Goal: Transaction & Acquisition: Purchase product/service

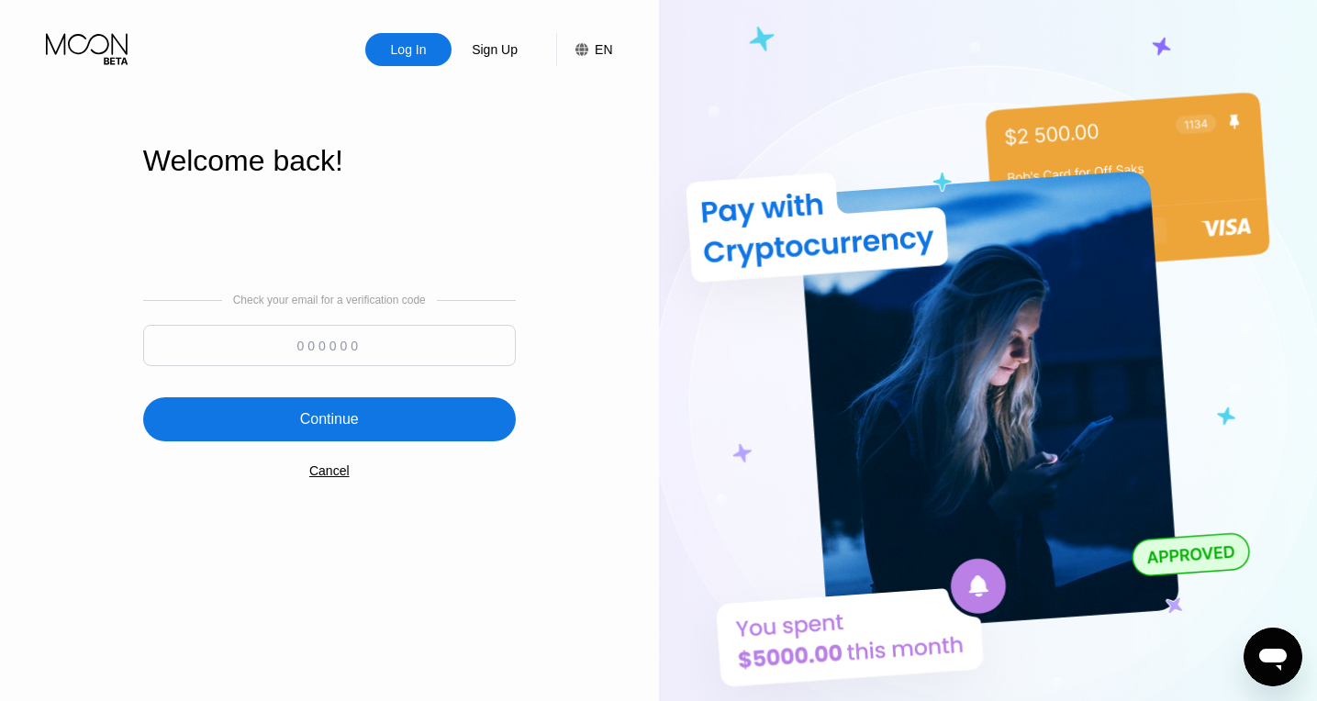
click at [261, 351] on input at bounding box center [329, 345] width 372 height 41
paste input "296388"
type input "296388"
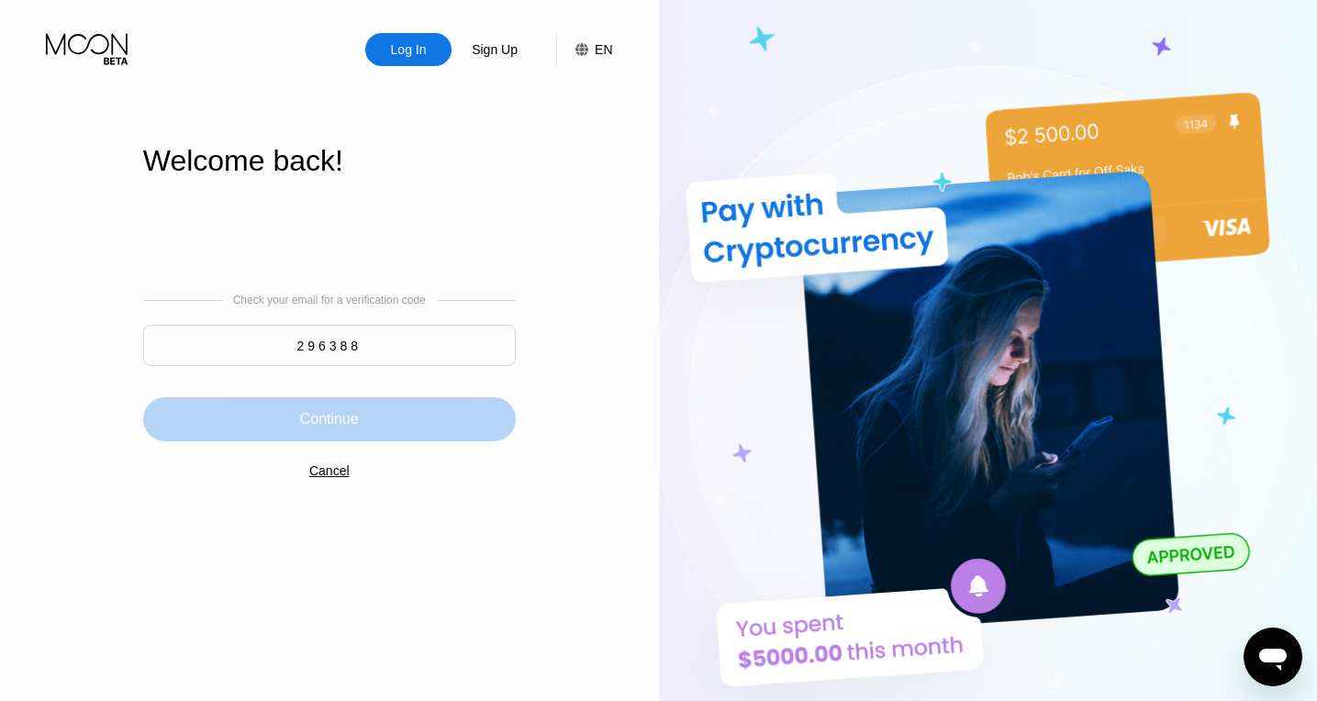
click at [331, 421] on div "Continue" at bounding box center [329, 419] width 59 height 18
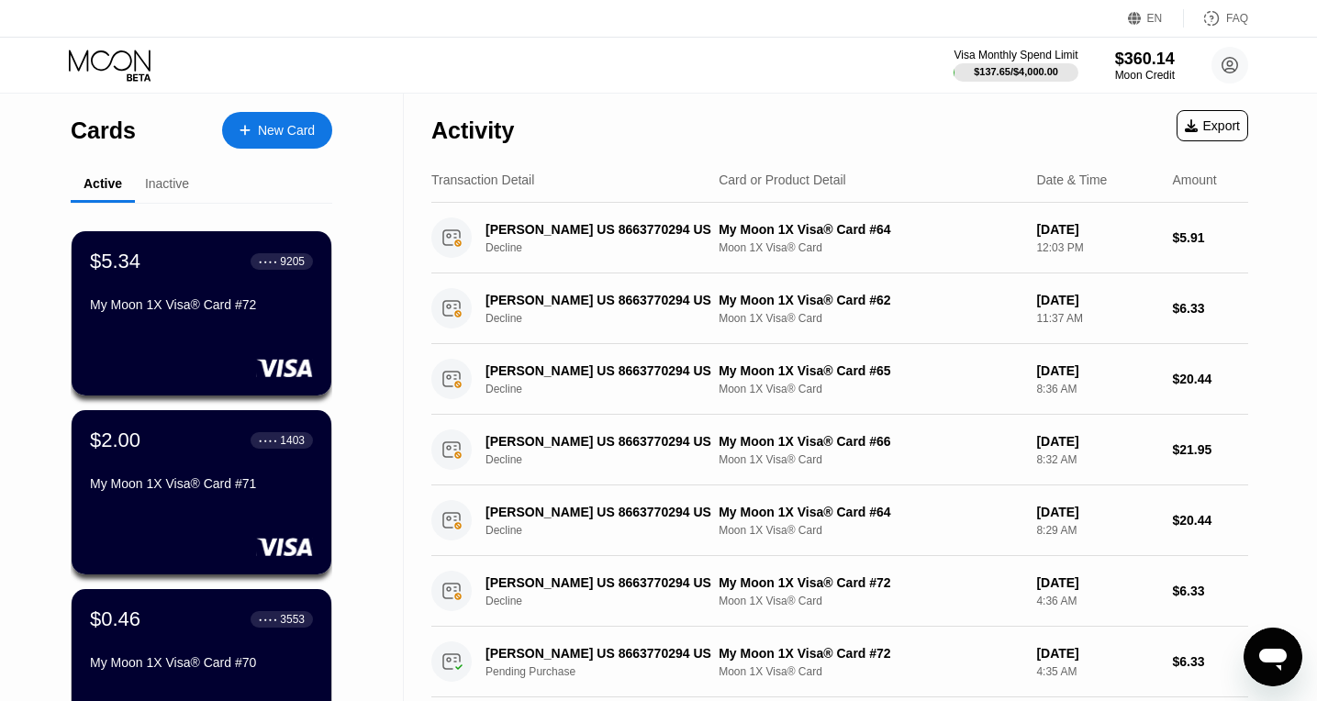
click at [261, 128] on div "New Card" at bounding box center [286, 131] width 57 height 16
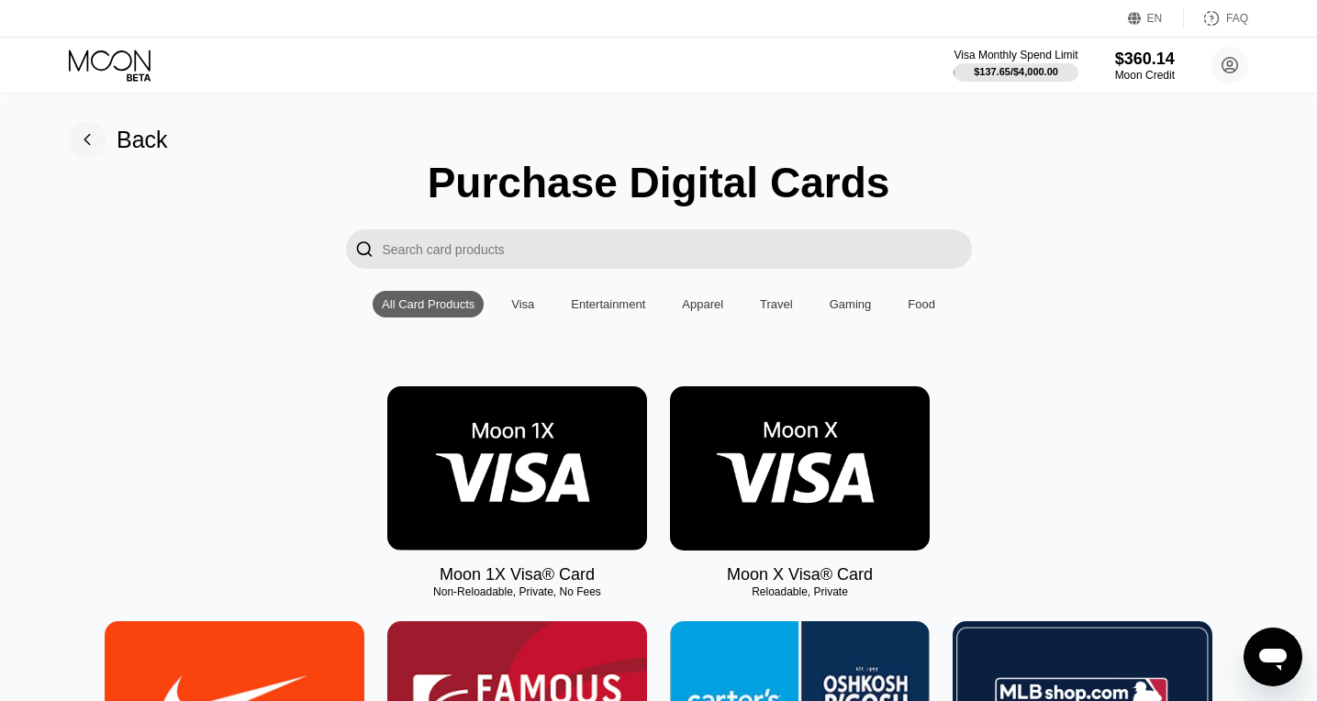
click at [491, 461] on img at bounding box center [517, 468] width 260 height 164
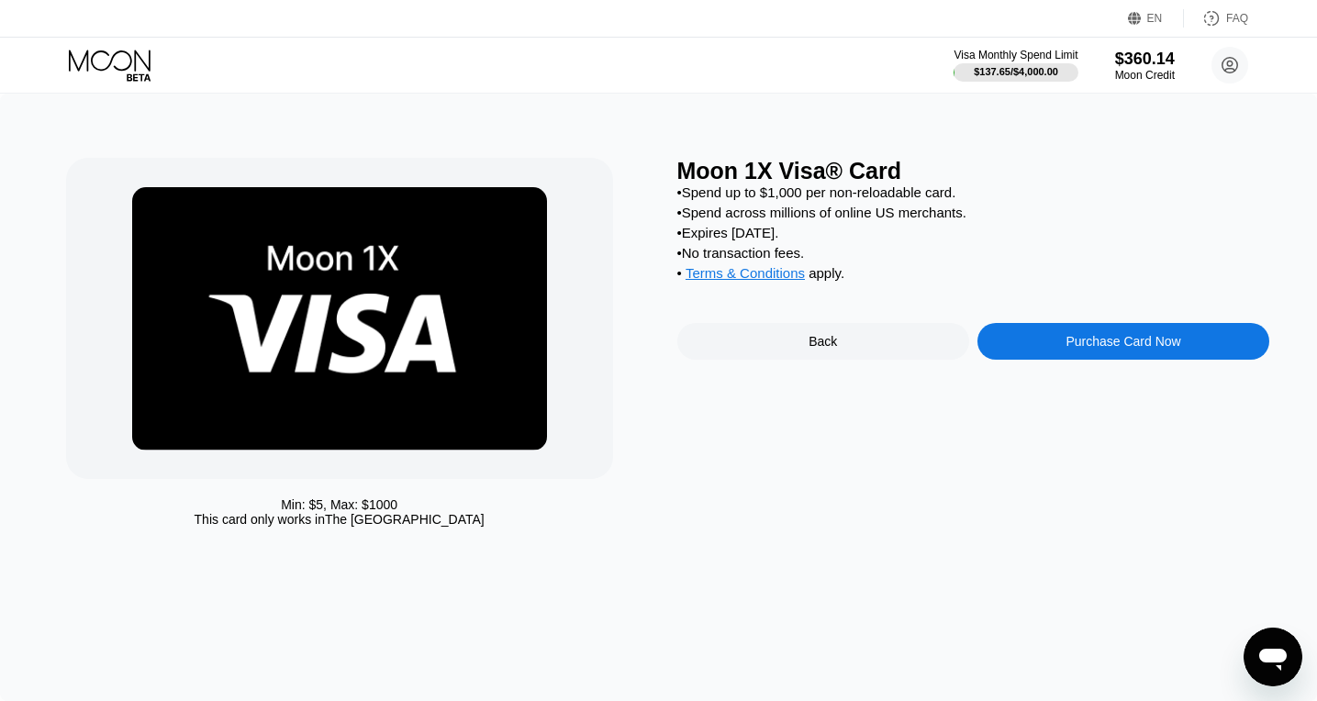
click at [1072, 359] on div "Purchase Card Now" at bounding box center [1123, 341] width 292 height 37
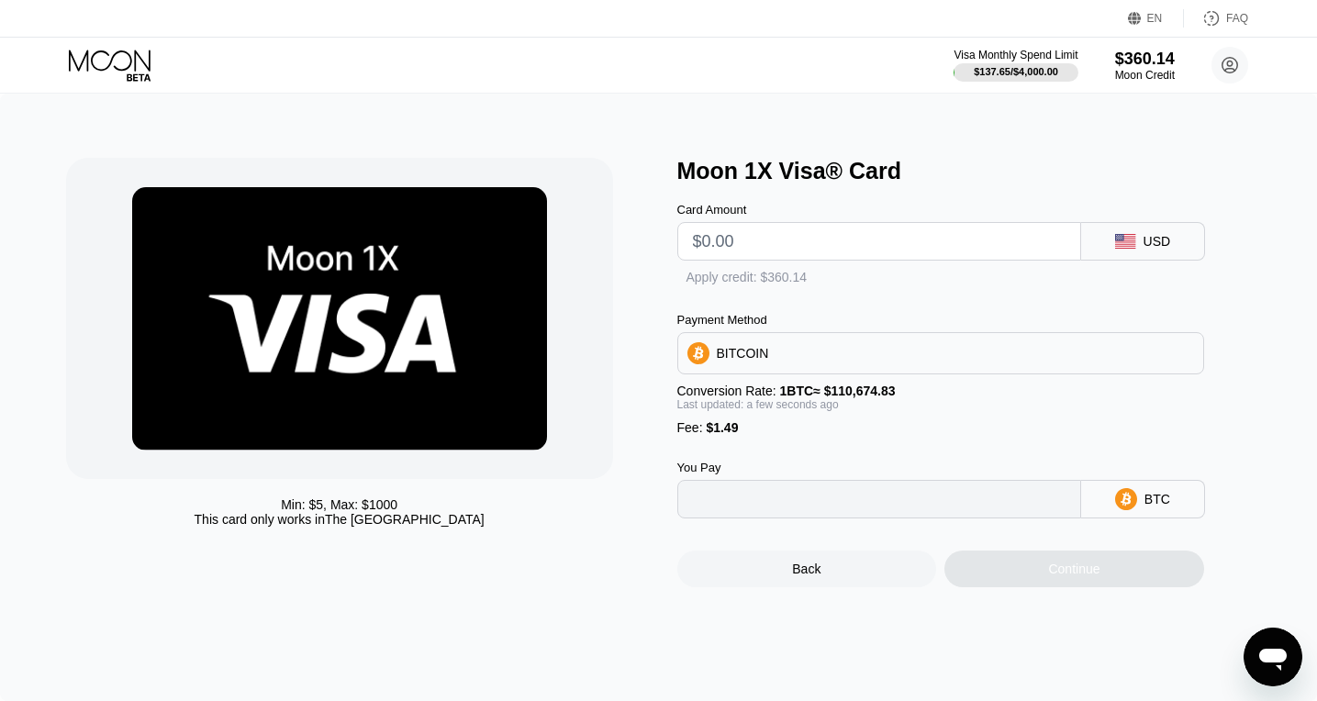
type input "0"
click at [688, 285] on div "" at bounding box center [686, 279] width 18 height 18
click at [719, 255] on input "text" at bounding box center [879, 241] width 372 height 37
click at [763, 258] on input "text" at bounding box center [879, 241] width 372 height 37
click at [748, 250] on input "text" at bounding box center [879, 241] width 372 height 37
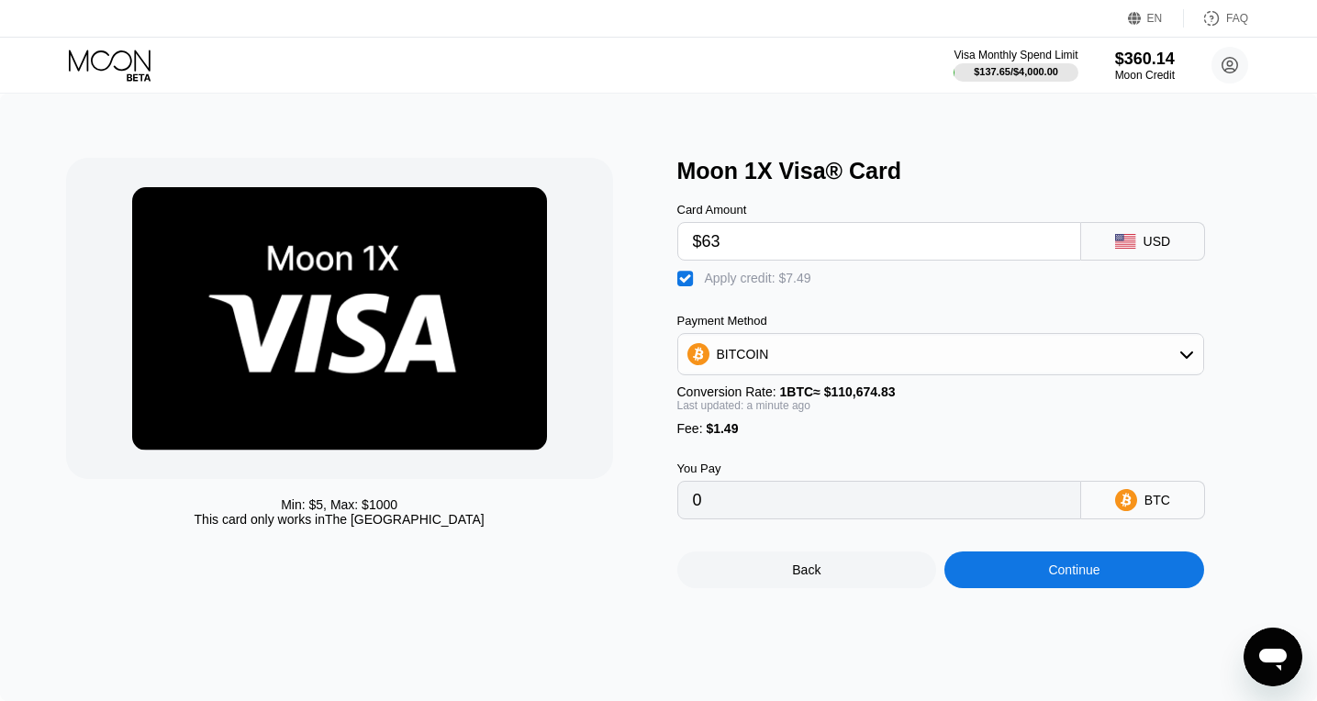
type input "$633"
type input "0.00247889"
type input "$6"
type input "0"
type input "$6.33"
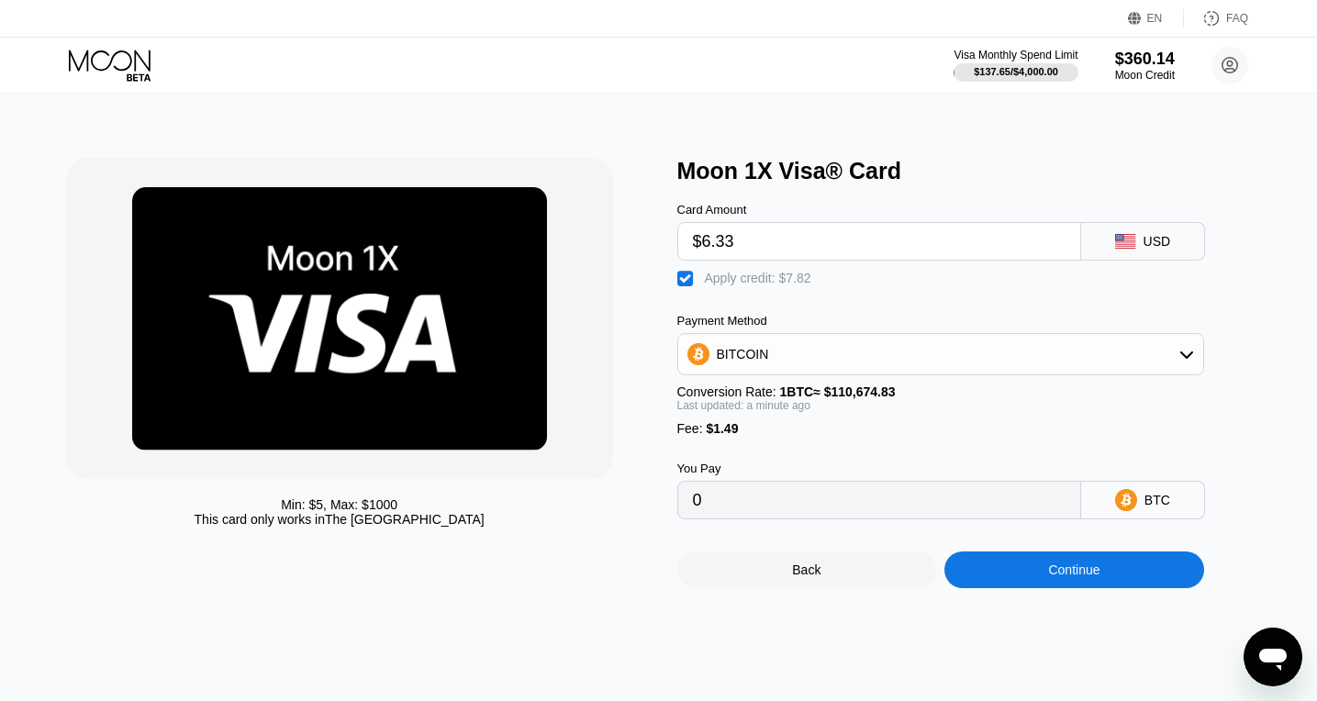
click at [1037, 599] on div "Min: $ 5 , Max: $ 1000 This card only works in The United States Moon 1X Visa® …" at bounding box center [658, 397] width 1317 height 607
click at [1037, 587] on div "Continue" at bounding box center [1074, 569] width 260 height 37
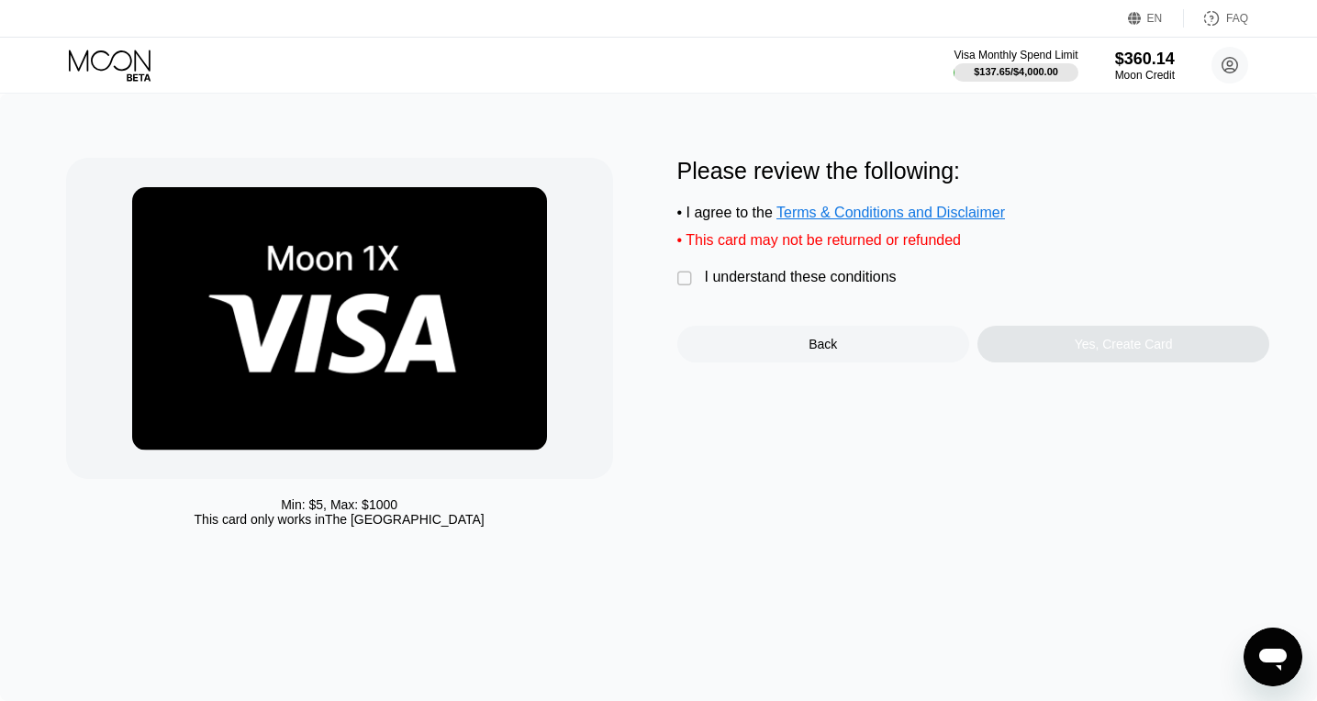
click at [707, 270] on div "Please review the following: • I agree to the Terms & Conditions and Disclaimer…" at bounding box center [973, 260] width 593 height 205
click at [699, 284] on div " I understand these conditions" at bounding box center [791, 278] width 228 height 19
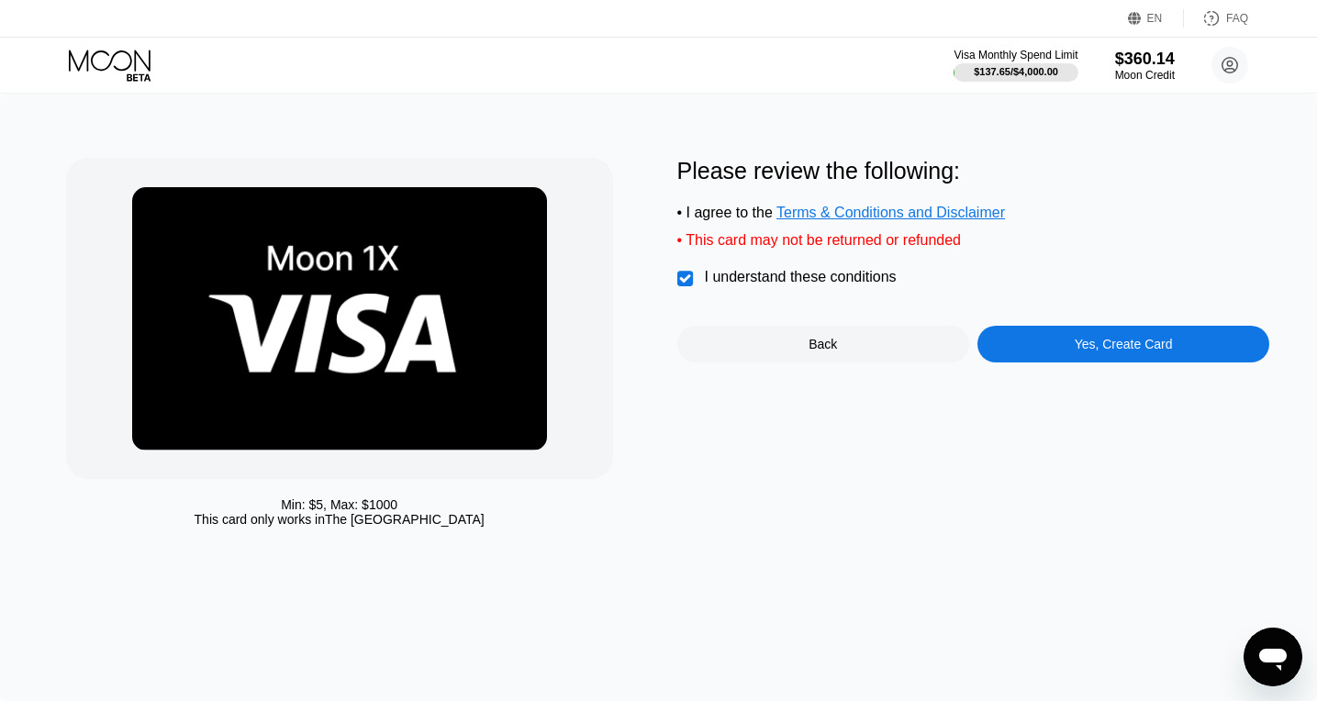
click at [1102, 351] on div "Yes, Create Card" at bounding box center [1123, 344] width 98 height 15
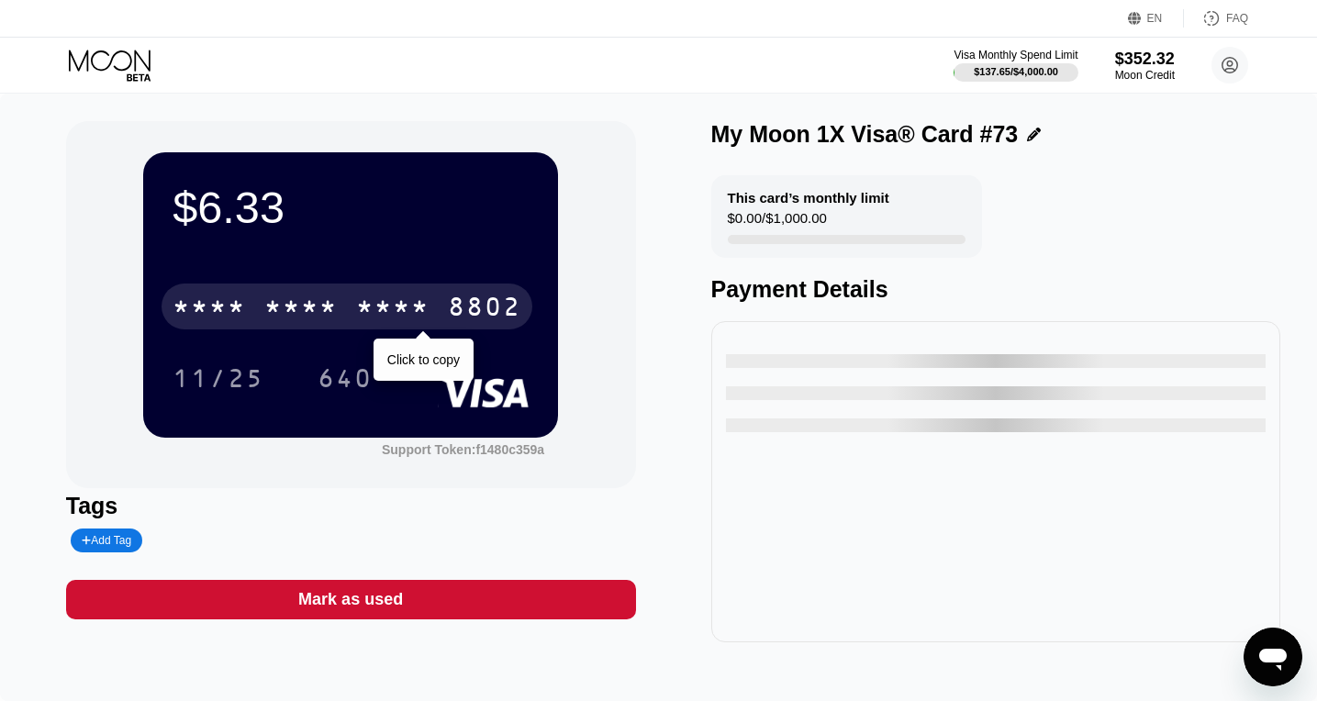
click at [540, 306] on div "$6.33 * * * * * * * * * * * * 8802 Click to copy 11/25 640" at bounding box center [350, 294] width 415 height 284
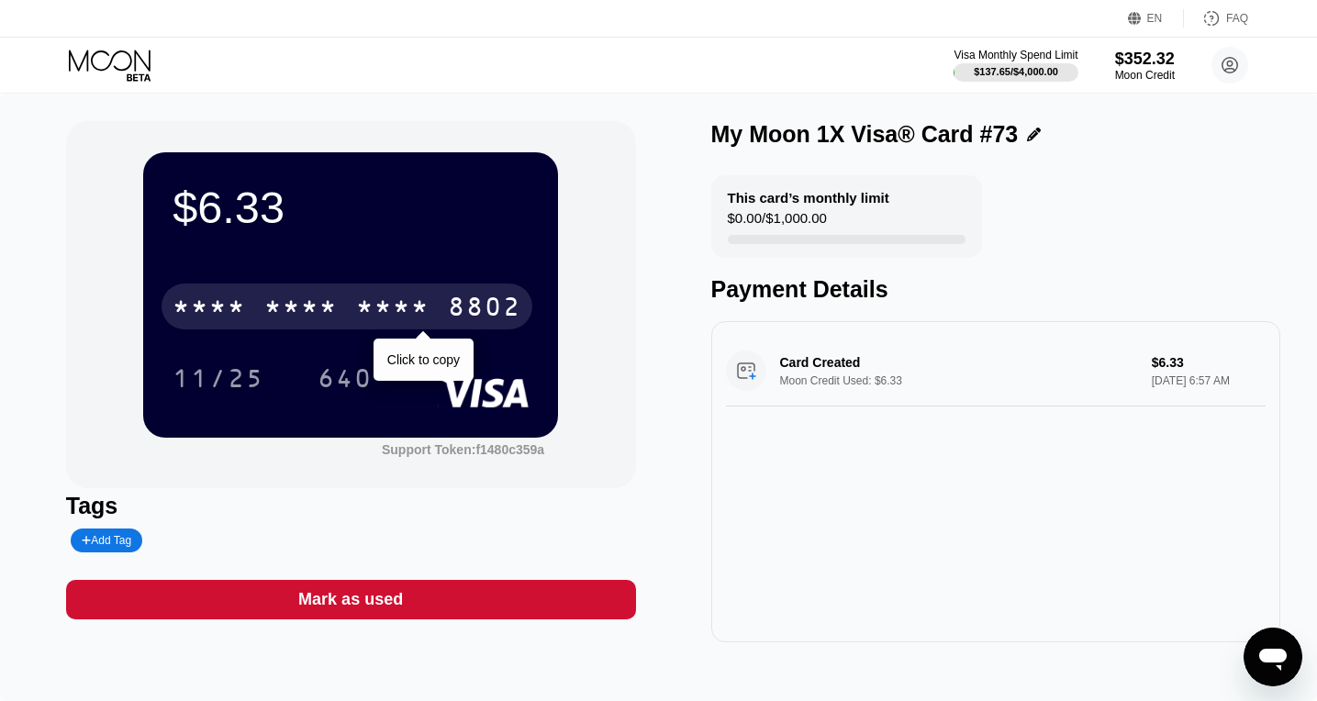
click at [503, 306] on div "8802" at bounding box center [484, 308] width 73 height 29
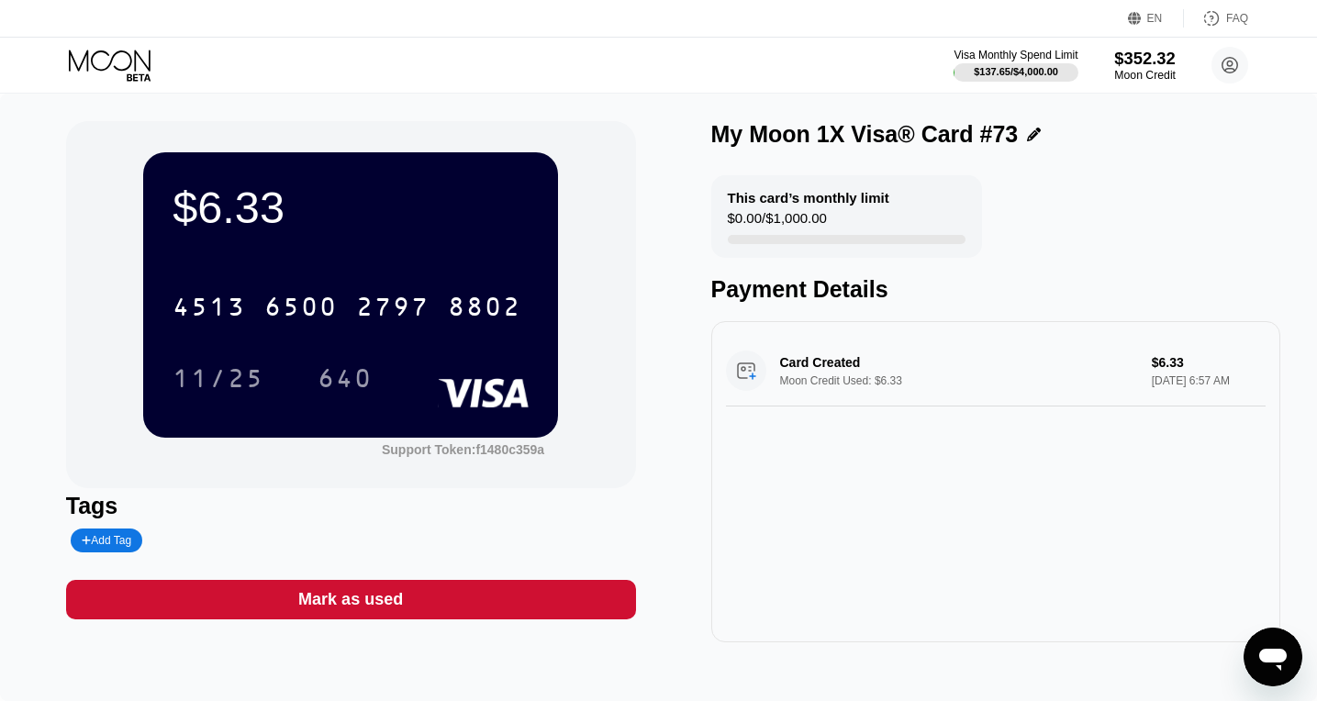
click at [1155, 62] on div "$352.32" at bounding box center [1144, 58] width 61 height 19
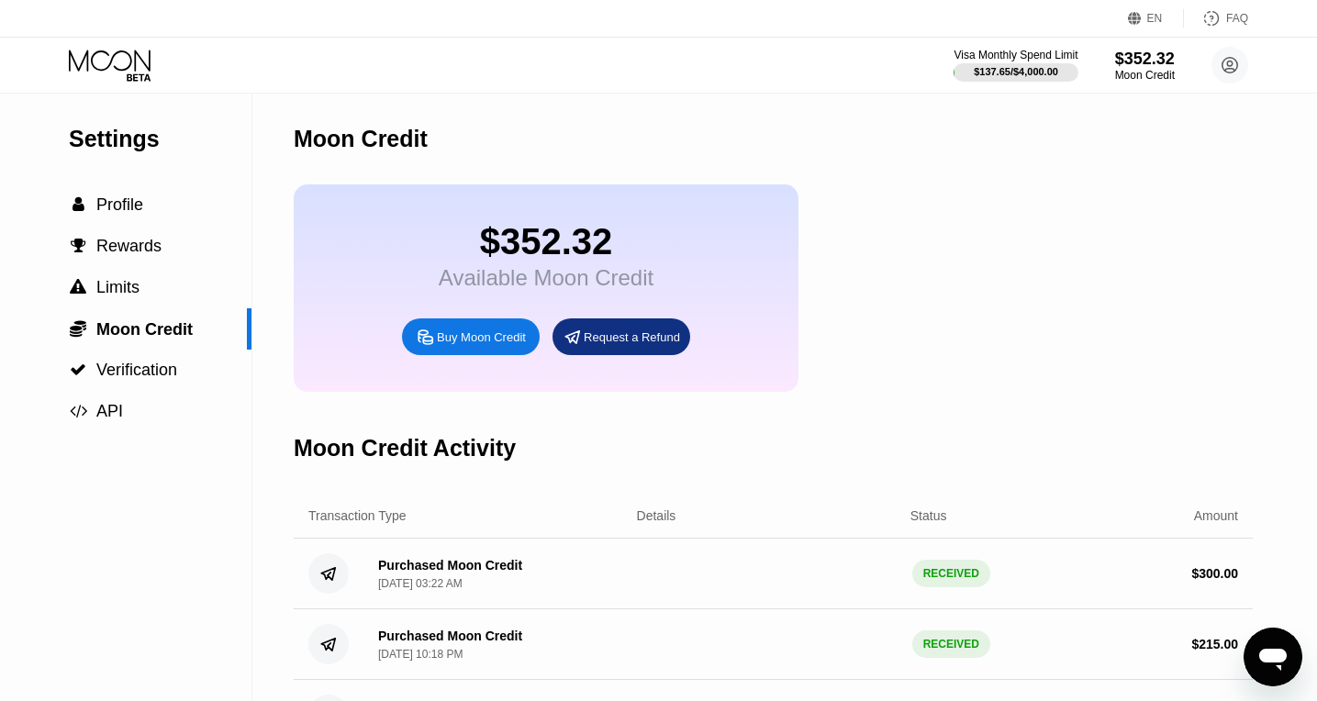
click at [117, 78] on icon at bounding box center [111, 66] width 85 height 32
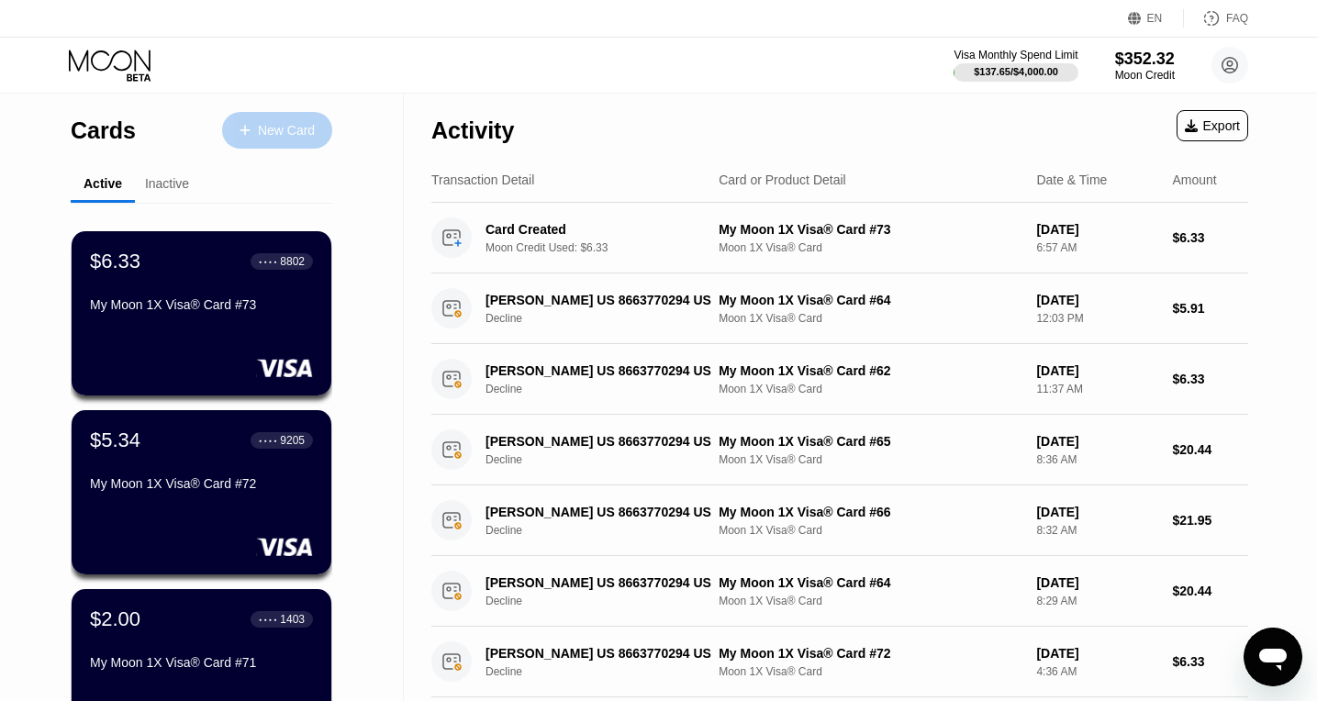
click at [276, 146] on div "New Card" at bounding box center [277, 130] width 110 height 37
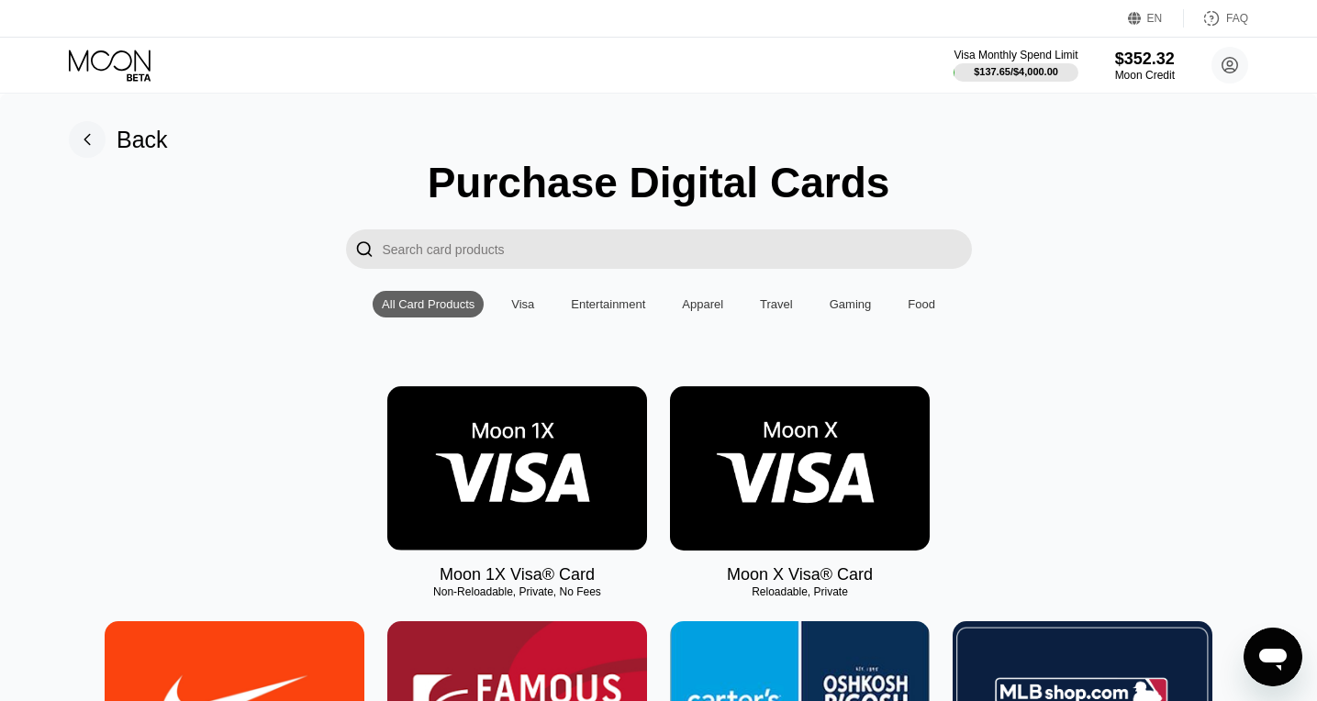
click at [487, 513] on img at bounding box center [517, 468] width 260 height 164
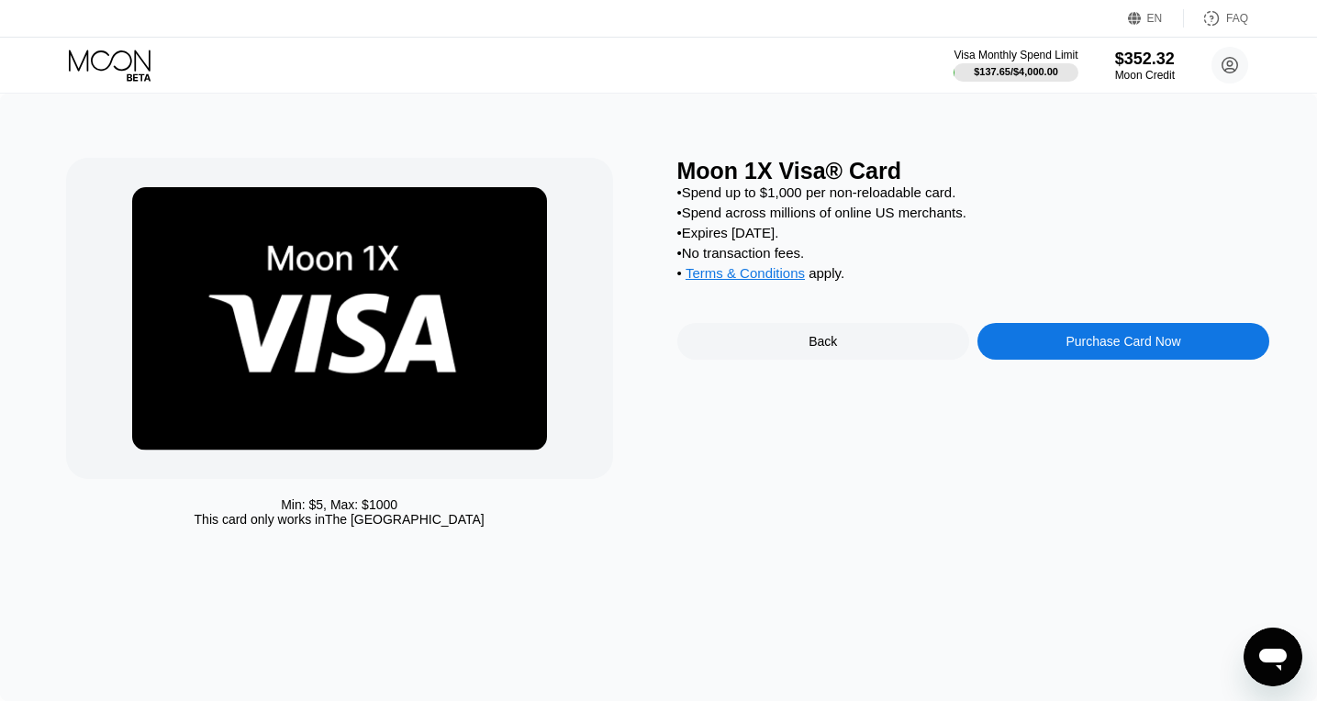
click at [1101, 344] on div "Purchase Card Now" at bounding box center [1122, 341] width 115 height 15
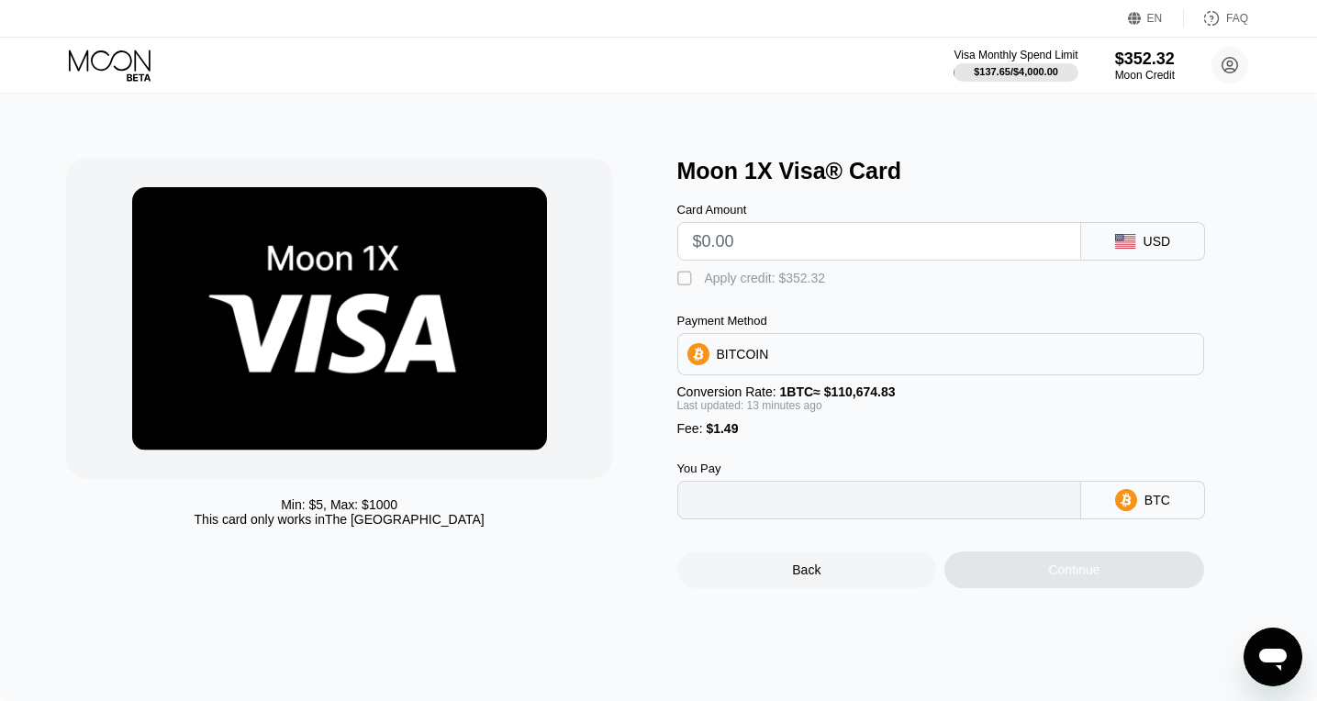
type input "0"
click at [804, 241] on input "text" at bounding box center [879, 241] width 372 height 37
click at [676, 284] on div "Min: $ 5 , Max: $ 1000 This card only works in The United States Moon 1X Visa® …" at bounding box center [658, 373] width 1185 height 430
click at [682, 283] on div "" at bounding box center [686, 279] width 18 height 18
click at [720, 248] on input "text" at bounding box center [879, 241] width 372 height 37
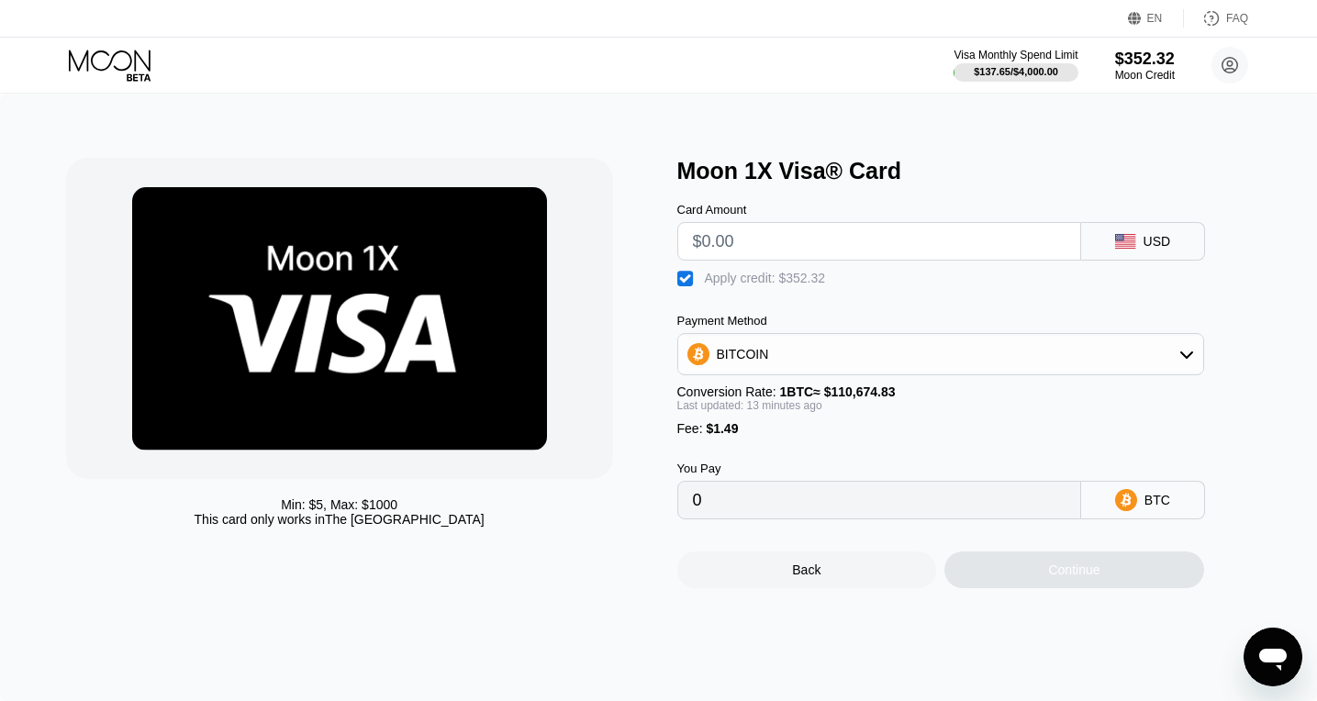
type input "$3"
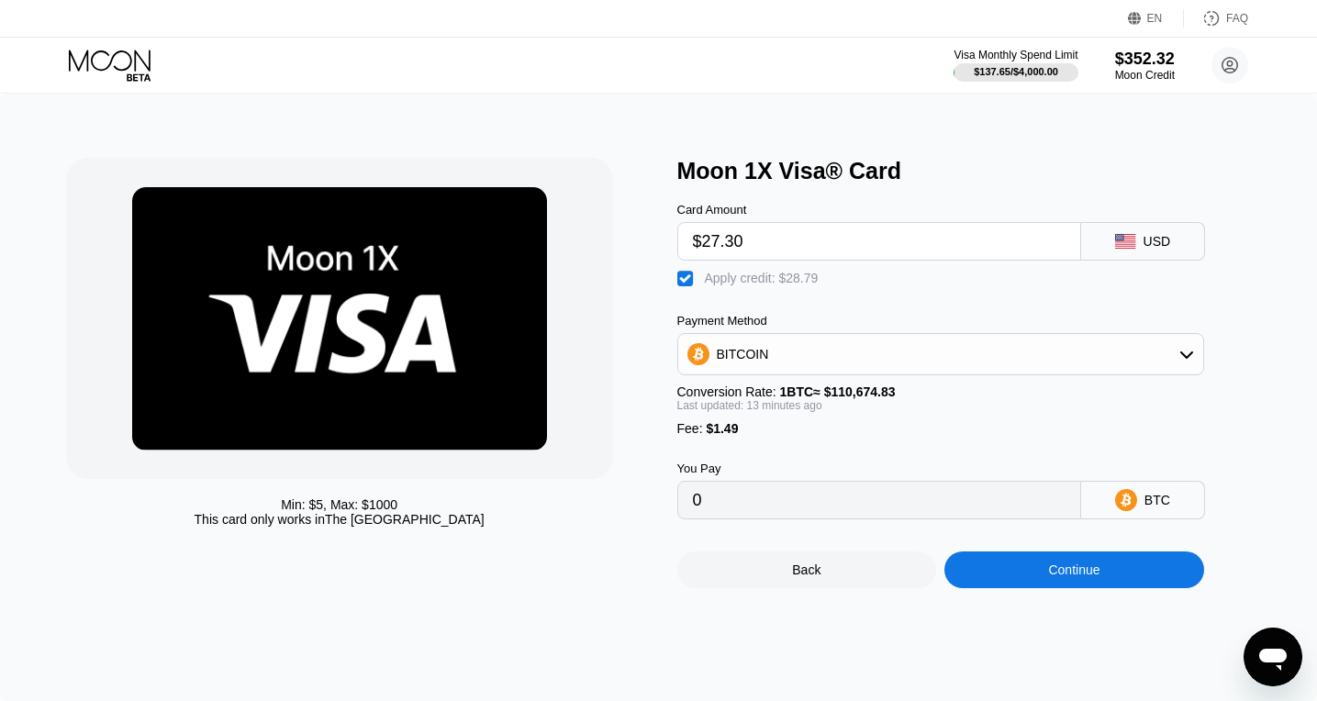
type input "$27.30"
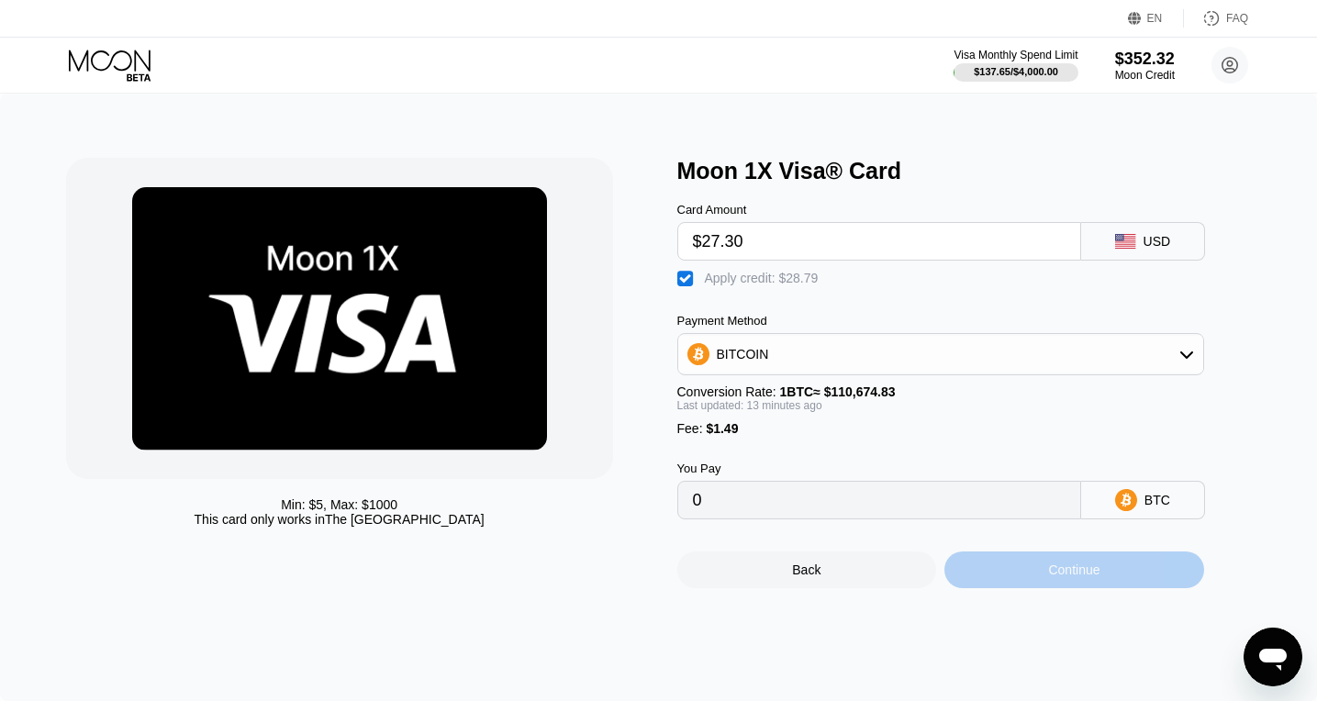
click at [1076, 587] on div "Continue" at bounding box center [1074, 569] width 260 height 37
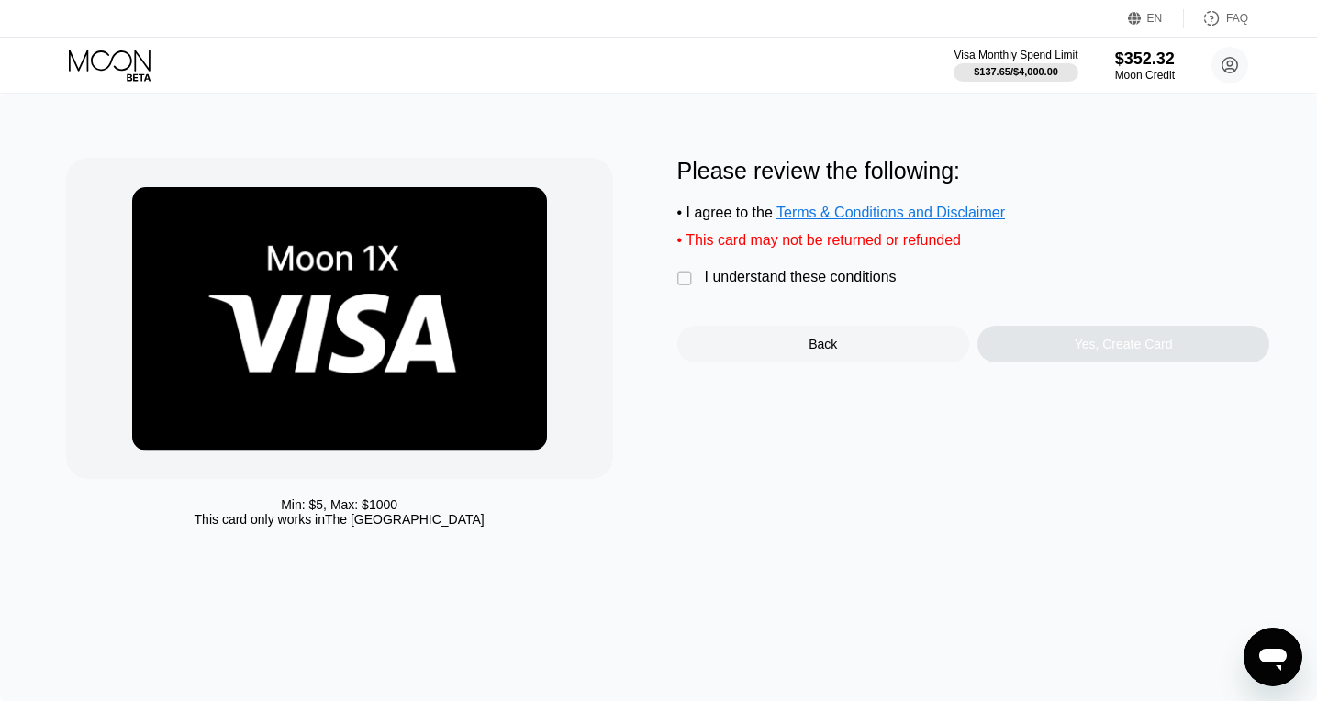
click at [717, 268] on div "Please review the following: • I agree to the Terms & Conditions and Disclaimer…" at bounding box center [973, 260] width 593 height 205
click at [715, 277] on div "I understand these conditions" at bounding box center [801, 277] width 192 height 17
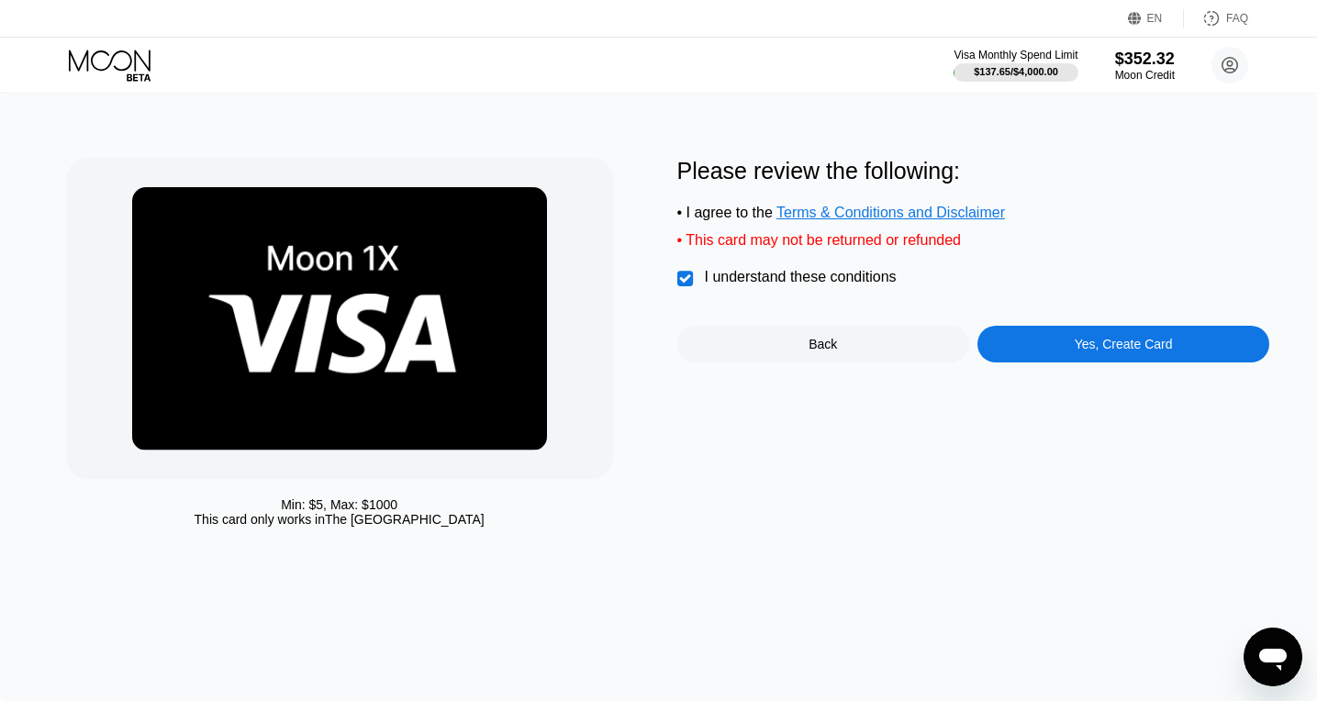
click at [1047, 350] on div "Yes, Create Card" at bounding box center [1123, 344] width 292 height 37
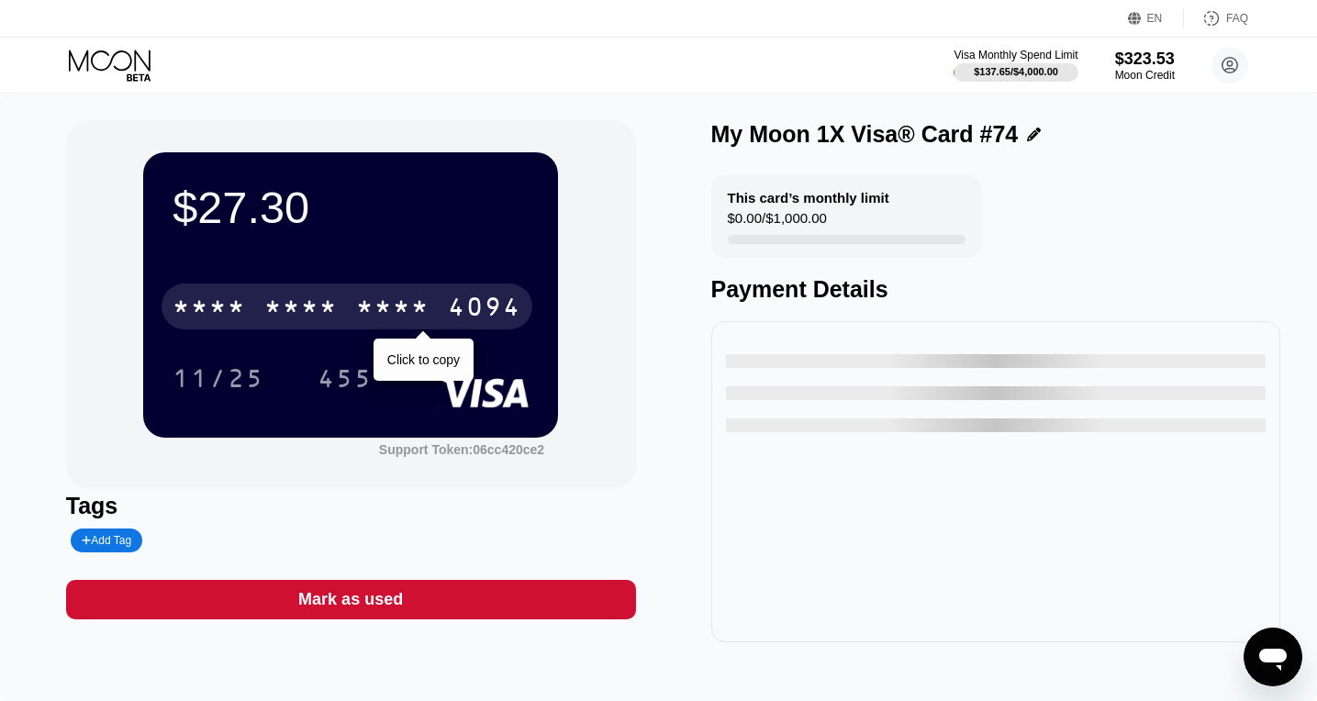
click at [461, 317] on div "4094" at bounding box center [484, 308] width 73 height 29
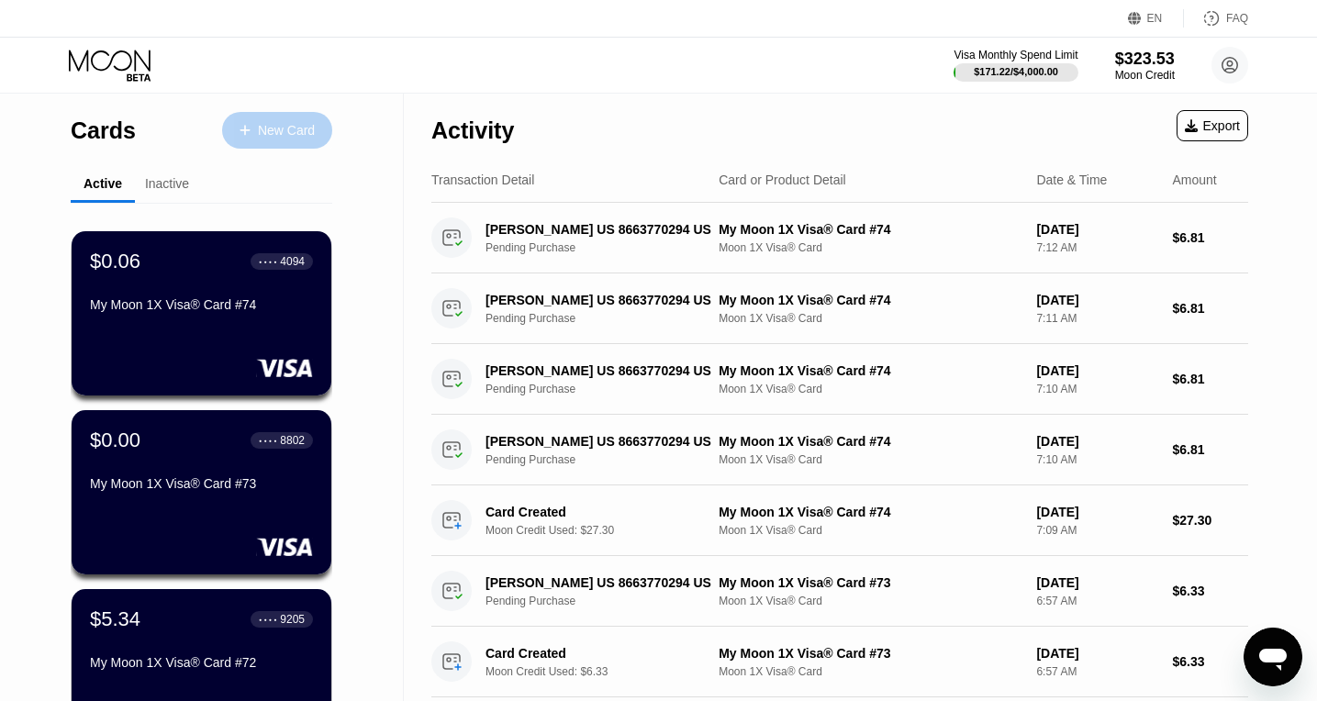
click at [260, 130] on div "New Card" at bounding box center [286, 131] width 57 height 16
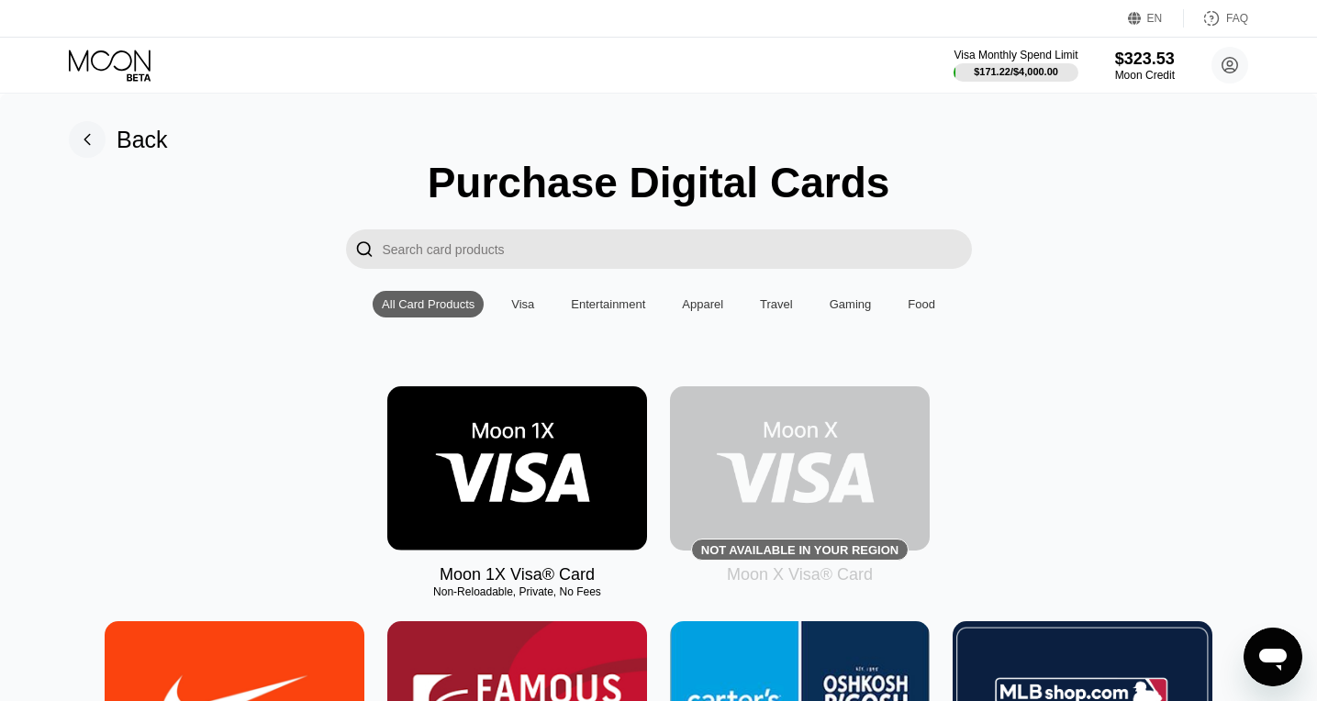
click at [530, 496] on img at bounding box center [517, 468] width 260 height 164
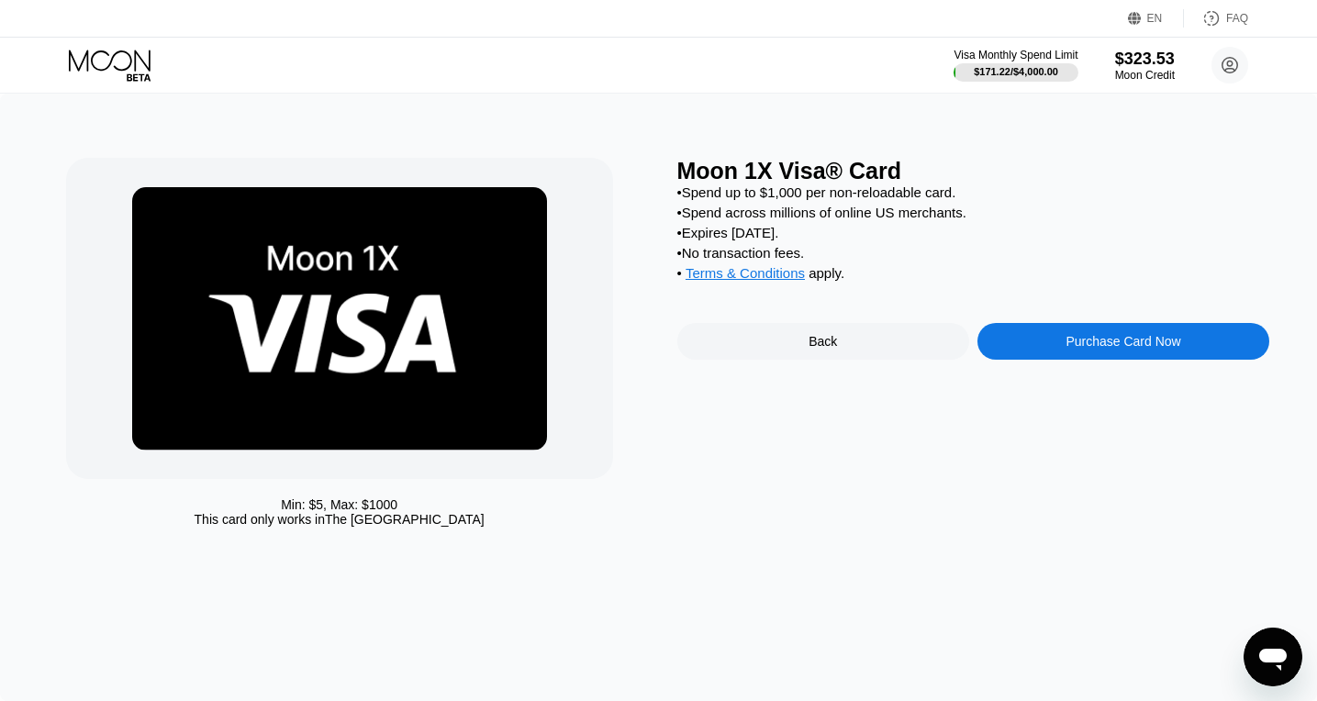
click at [1061, 348] on div "Purchase Card Now" at bounding box center [1123, 341] width 292 height 37
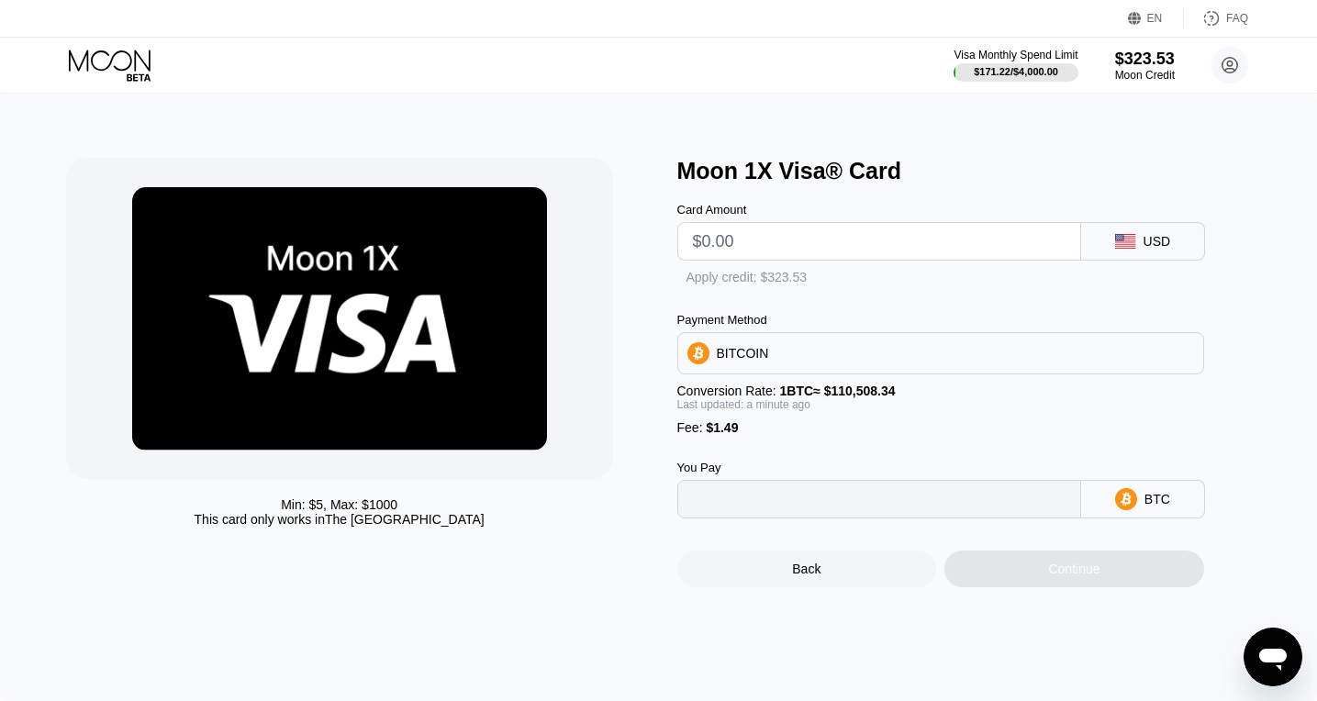
type input "0"
click at [733, 240] on input "text" at bounding box center [879, 241] width 372 height 37
type input "$5"
type input "0.00005873"
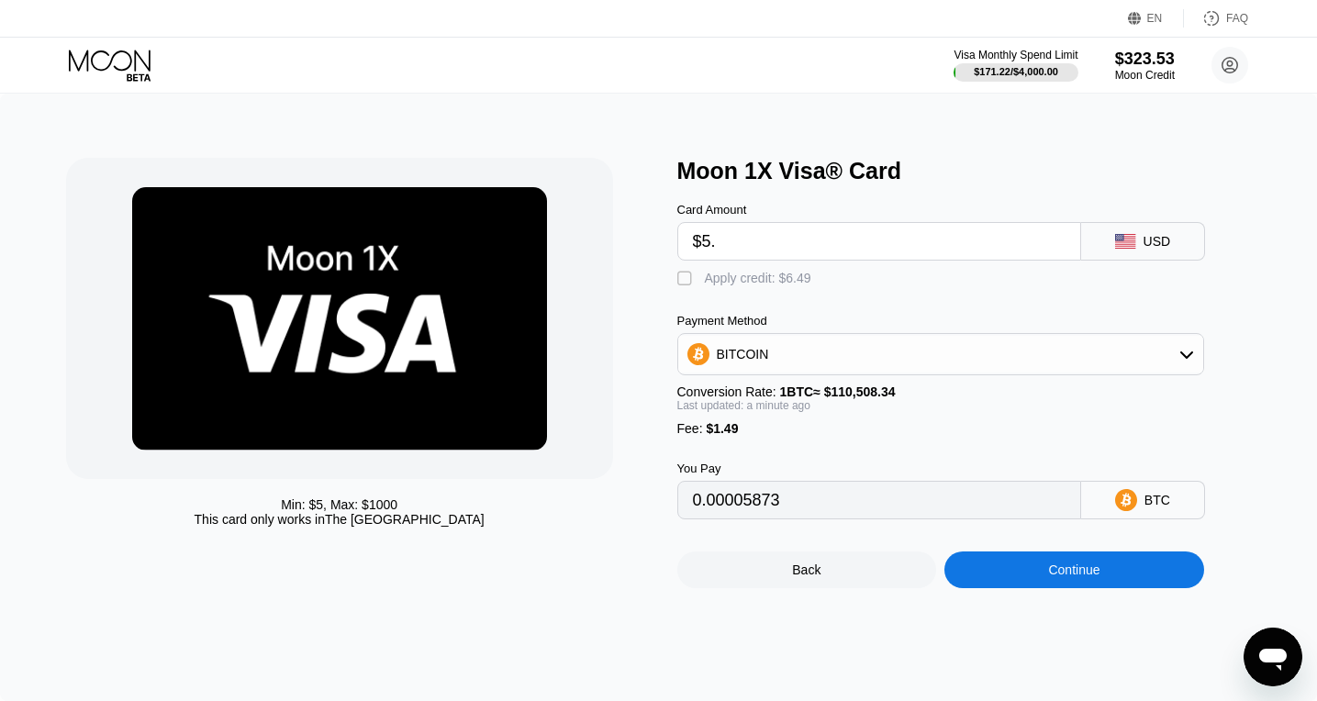
type input "$5.9"
type input "0.00006688"
type input "$5.91"
type input "0.00006697"
type input "$5.91"
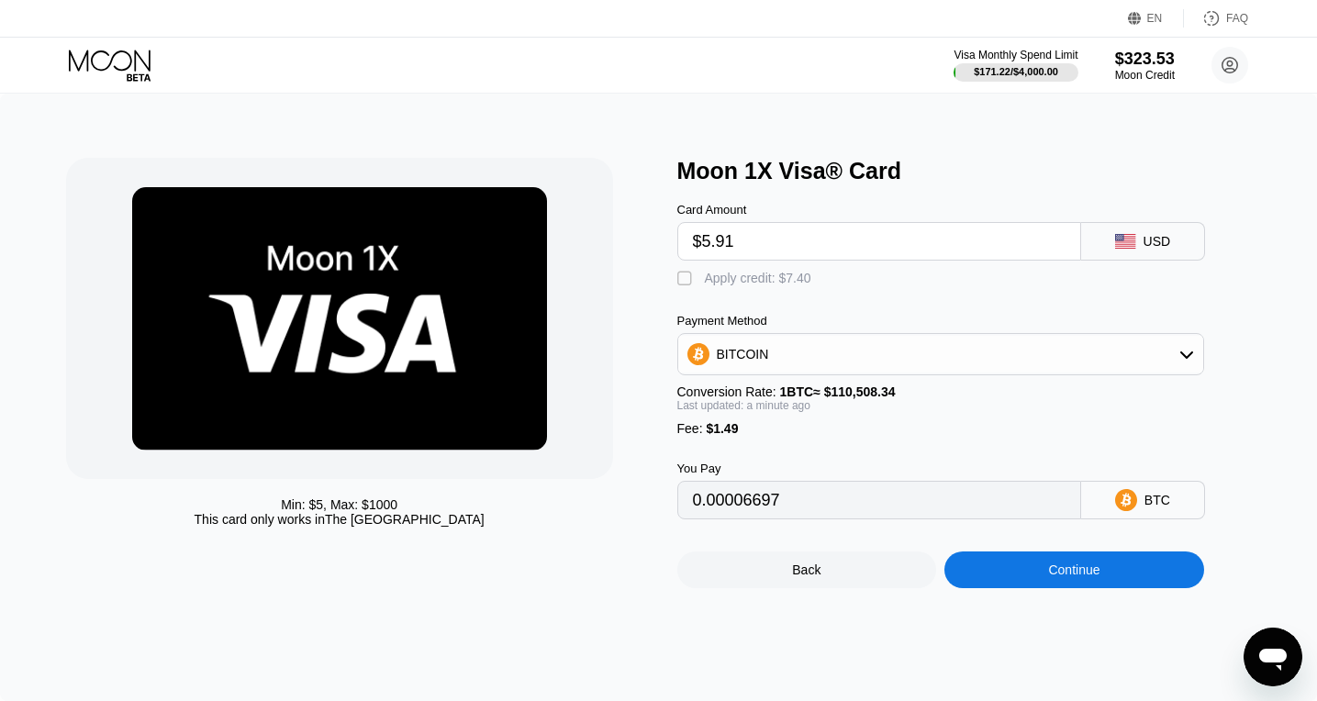
click at [681, 282] on div "" at bounding box center [686, 279] width 18 height 18
type input "0"
click at [1009, 581] on div "Continue" at bounding box center [1074, 569] width 260 height 37
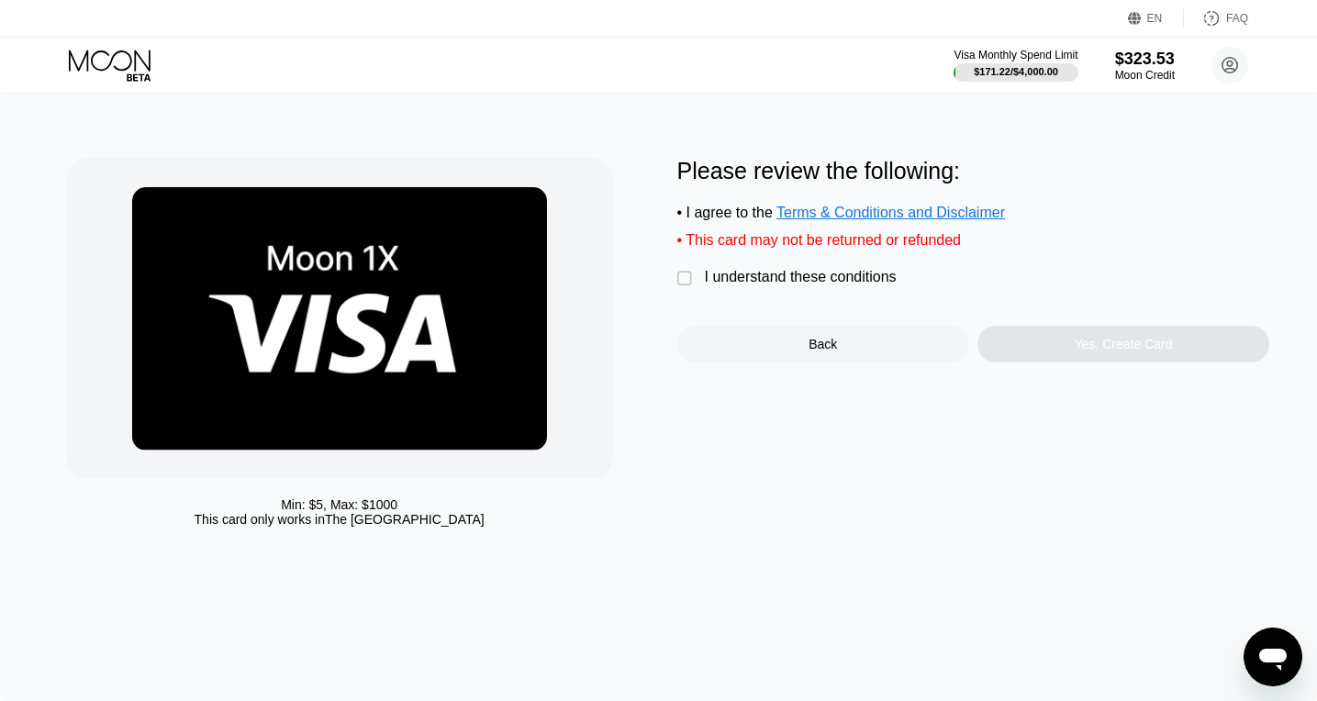
click at [693, 284] on div "" at bounding box center [686, 279] width 18 height 18
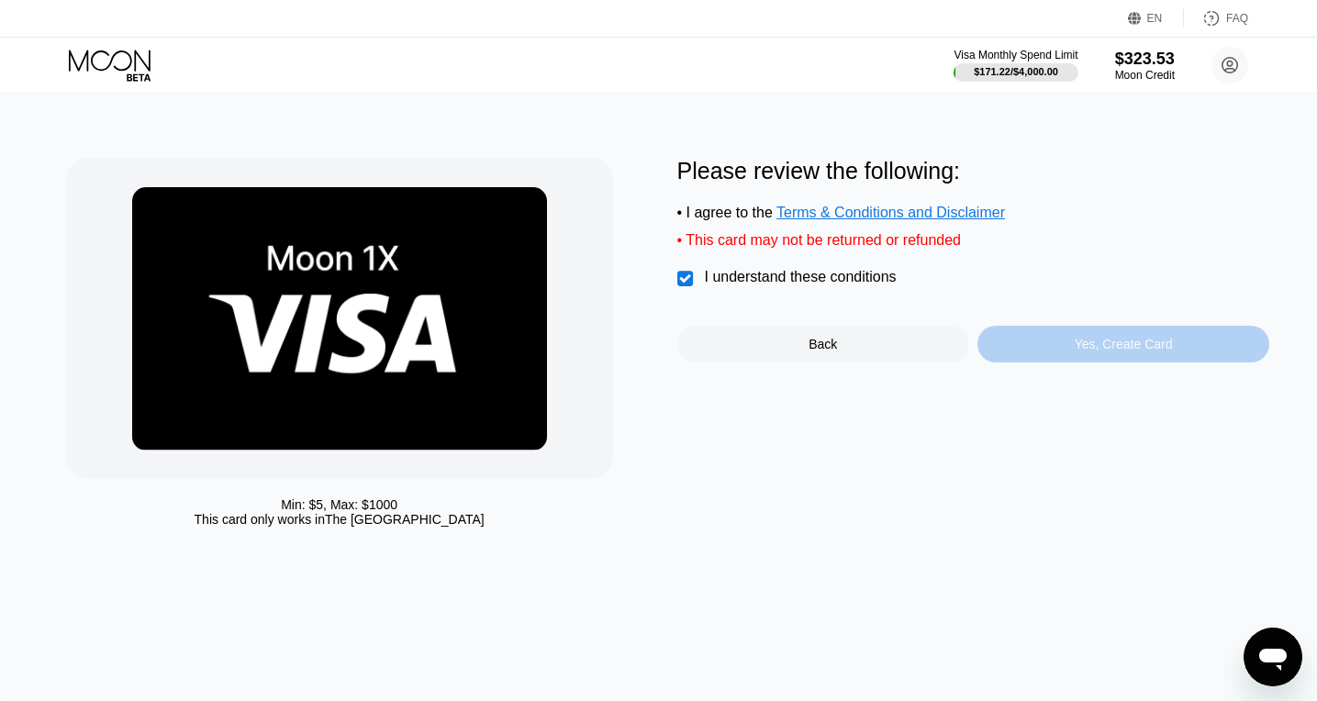
click at [1039, 342] on div "Yes, Create Card" at bounding box center [1123, 344] width 292 height 37
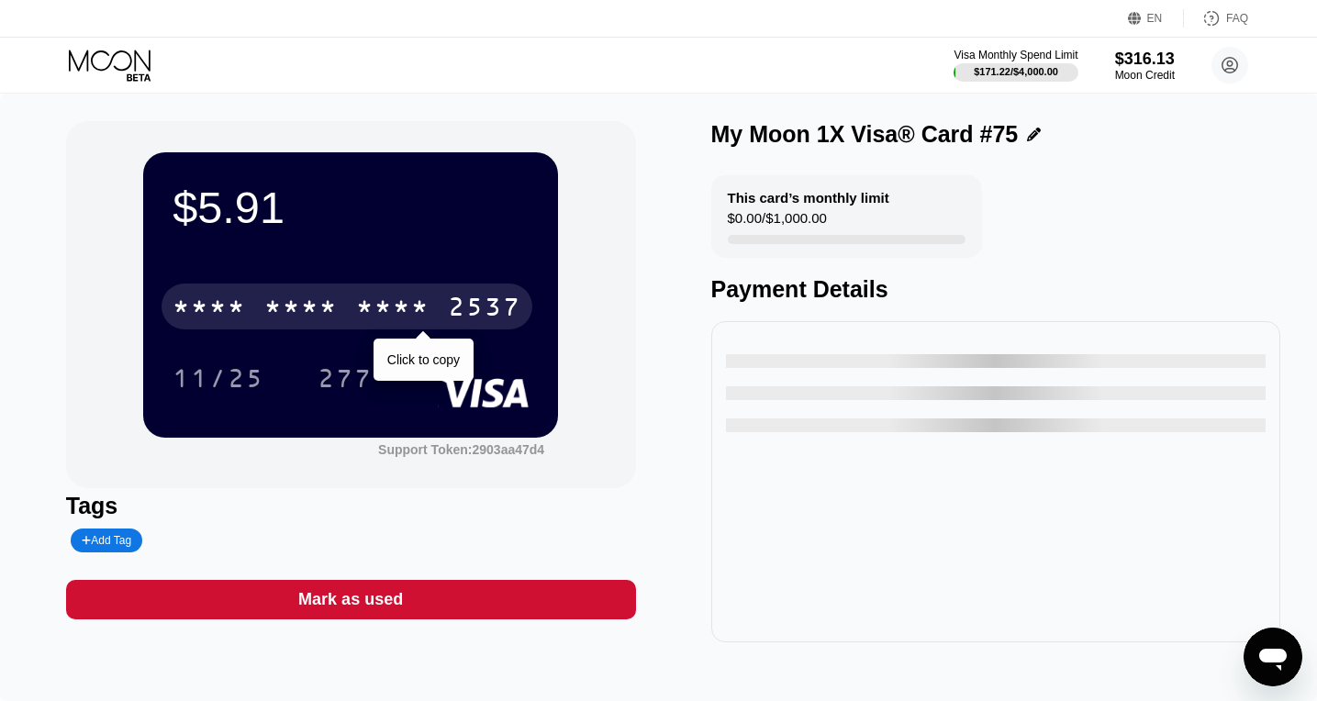
click at [473, 317] on div "2537" at bounding box center [484, 308] width 73 height 29
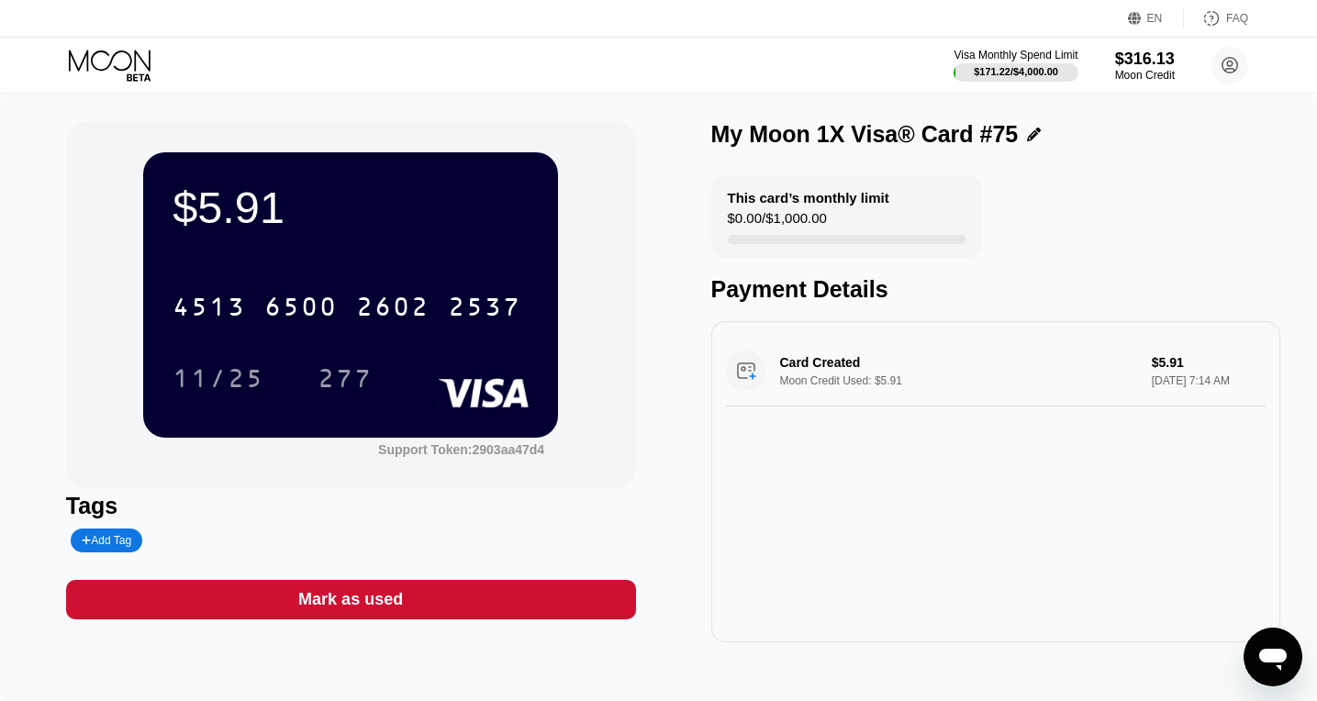
click at [117, 77] on icon at bounding box center [111, 66] width 85 height 32
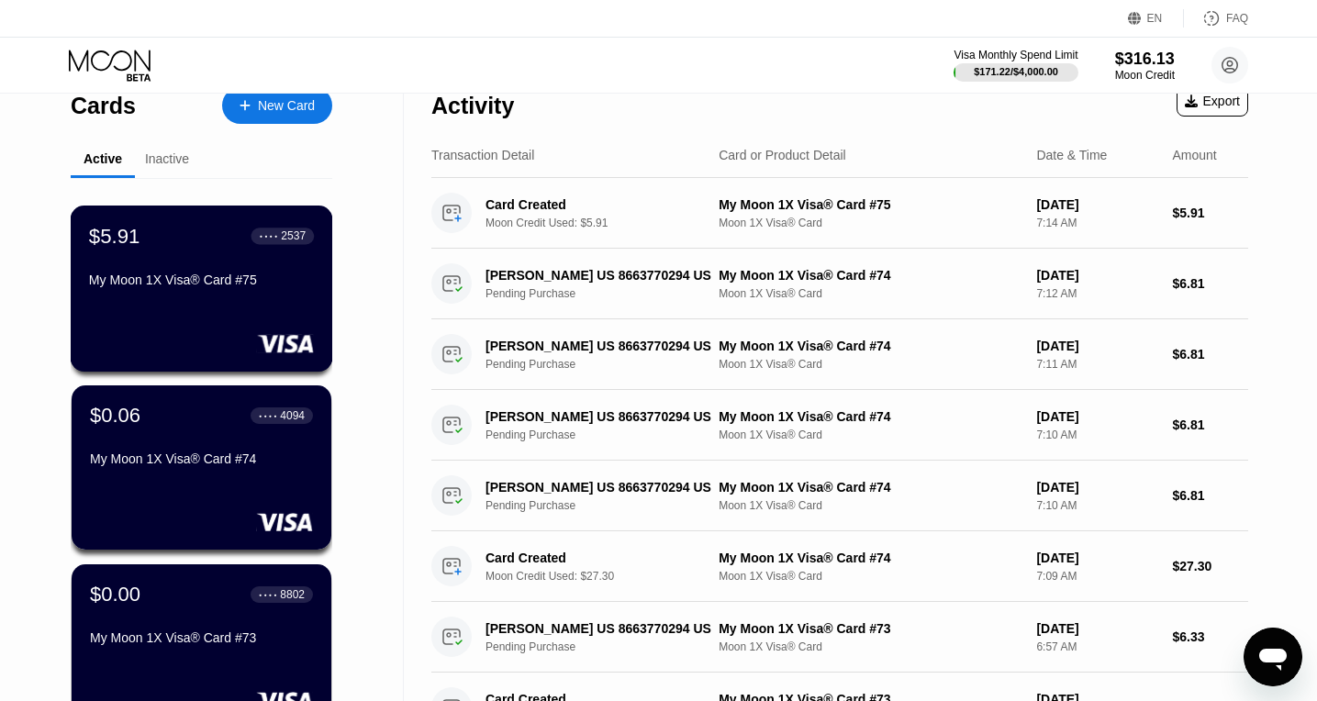
scroll to position [28, 0]
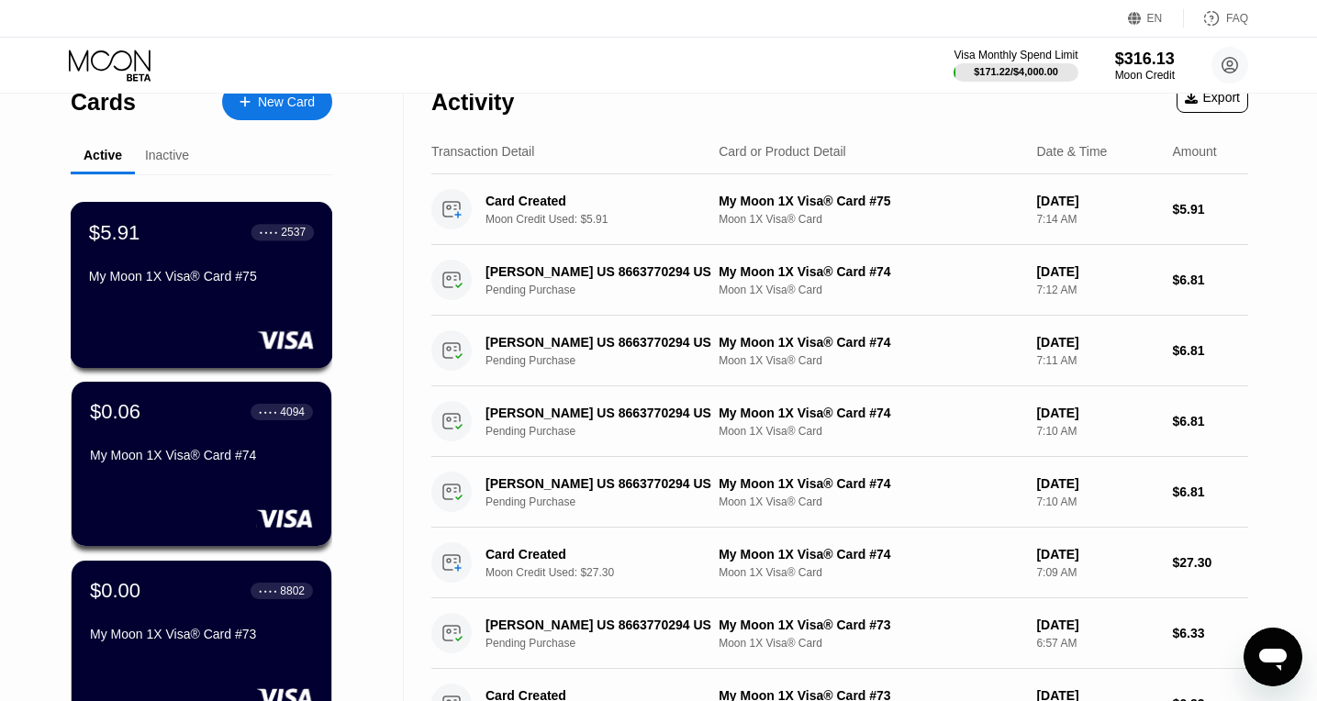
click at [130, 225] on div "$5.91" at bounding box center [114, 232] width 51 height 24
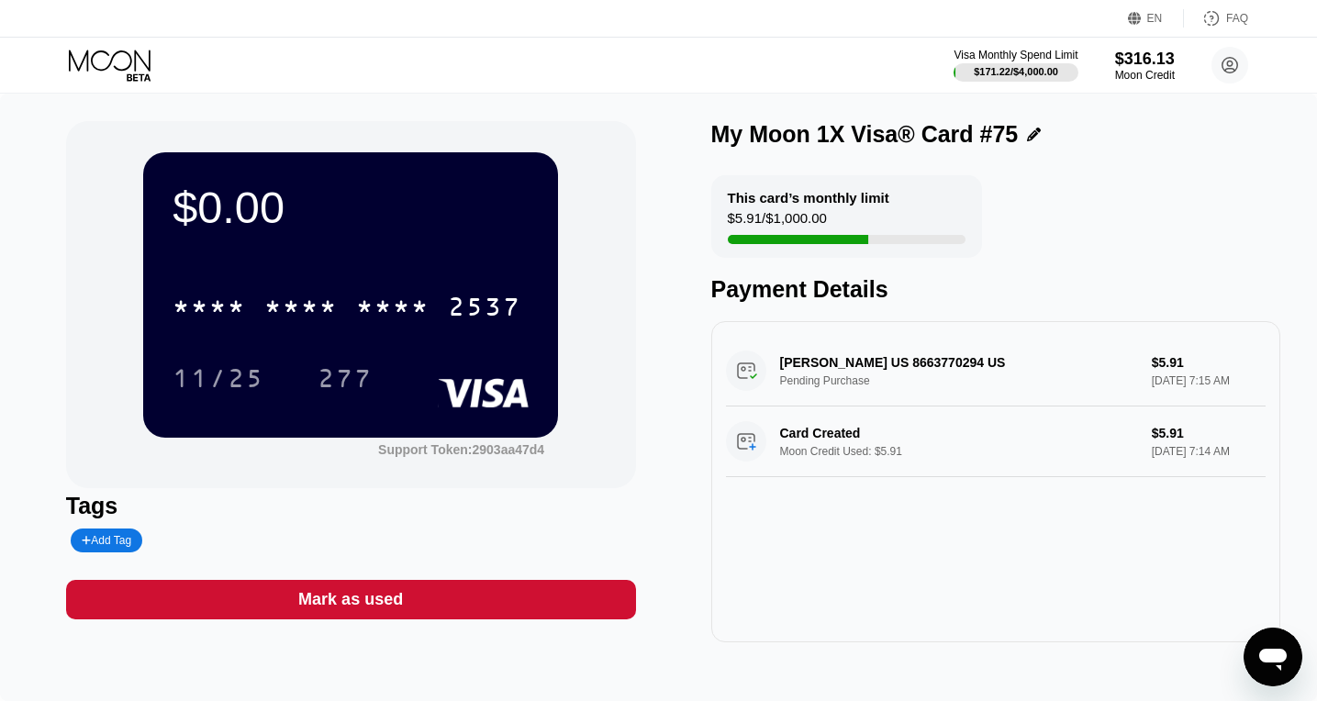
click at [138, 55] on icon at bounding box center [111, 66] width 85 height 32
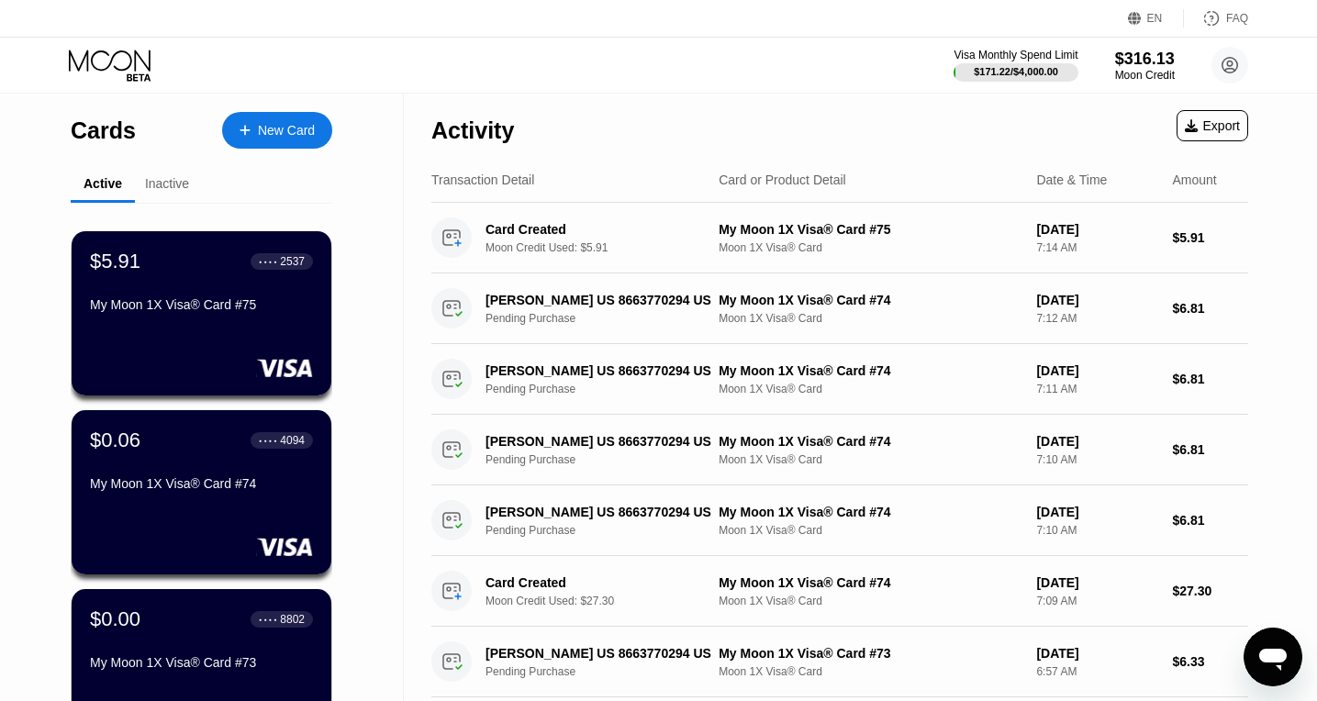
click at [263, 140] on div "New Card" at bounding box center [277, 130] width 110 height 37
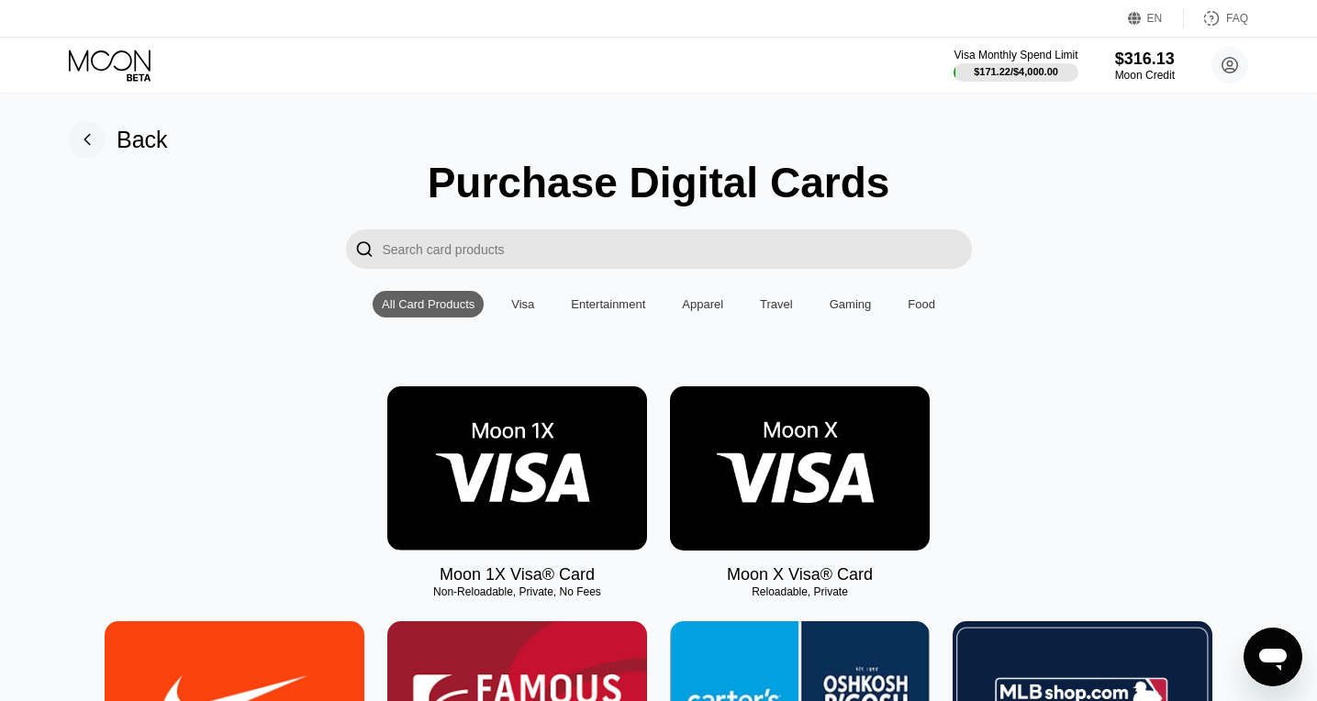
click at [477, 483] on img at bounding box center [517, 468] width 260 height 164
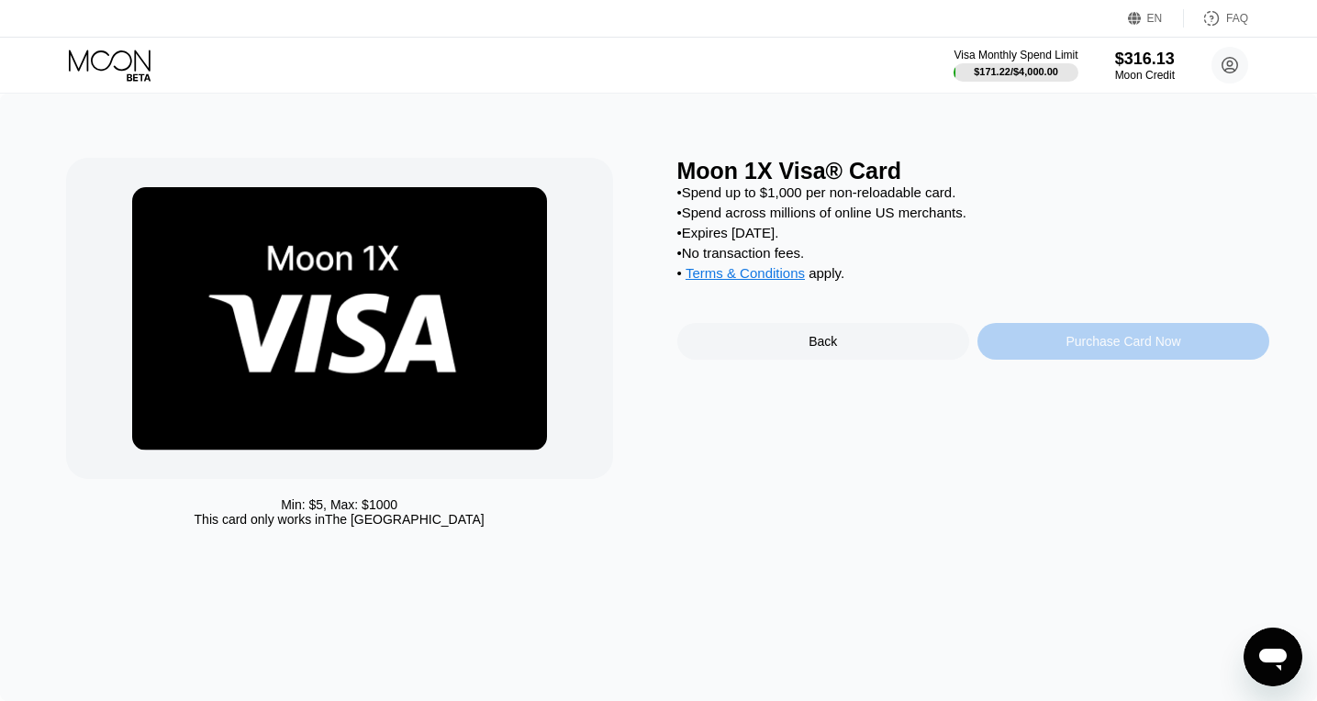
click at [1059, 339] on div "Purchase Card Now" at bounding box center [1123, 341] width 292 height 37
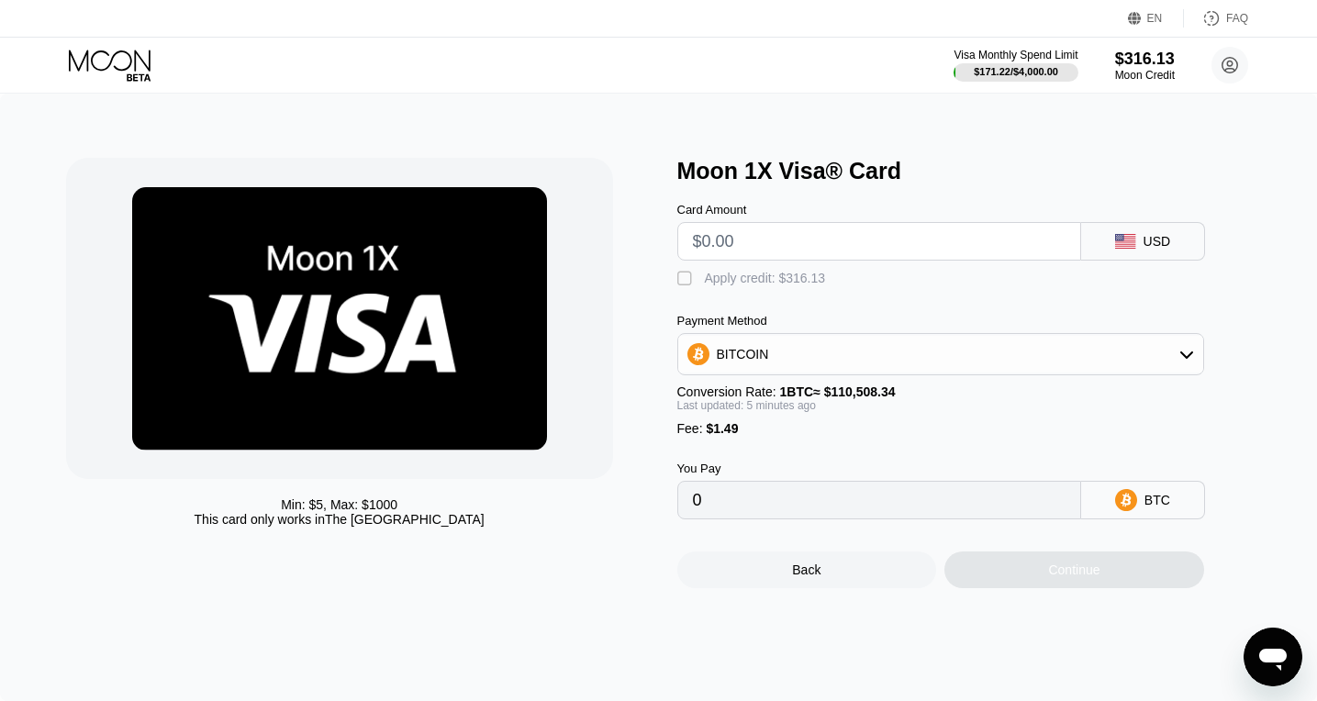
click at [744, 260] on input "text" at bounding box center [879, 241] width 372 height 37
type input "$21"
type input "0.00003159"
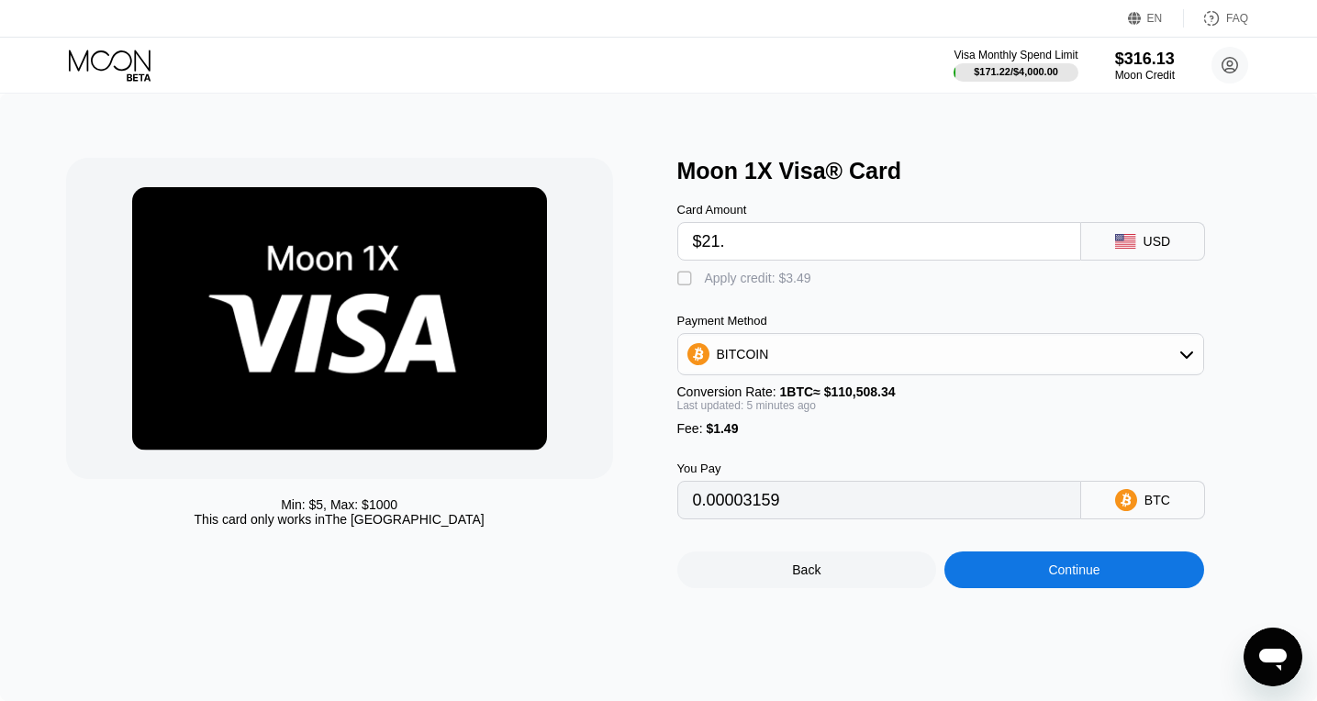
type input "$21.9"
type input "0.00021166"
type input "$21.96"
type input "0.00021221"
type input "$21.96"
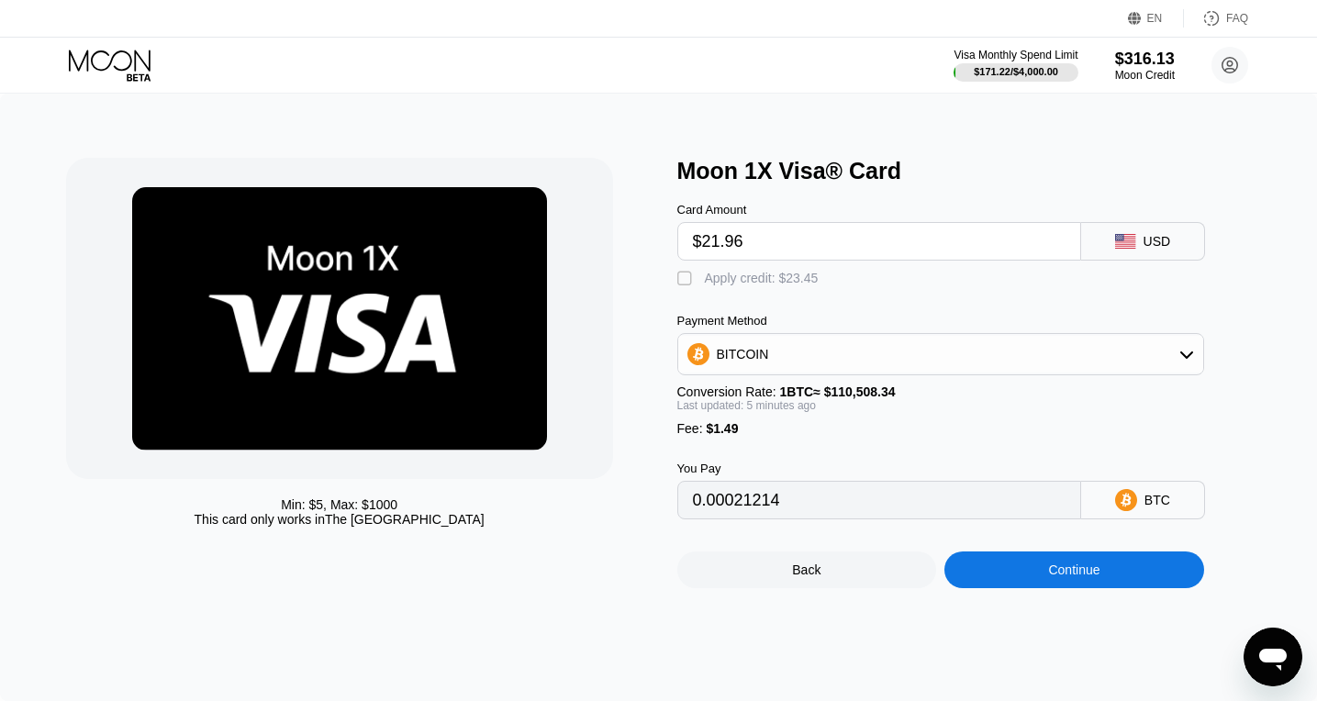
click at [688, 281] on div "" at bounding box center [686, 279] width 18 height 18
type input "0"
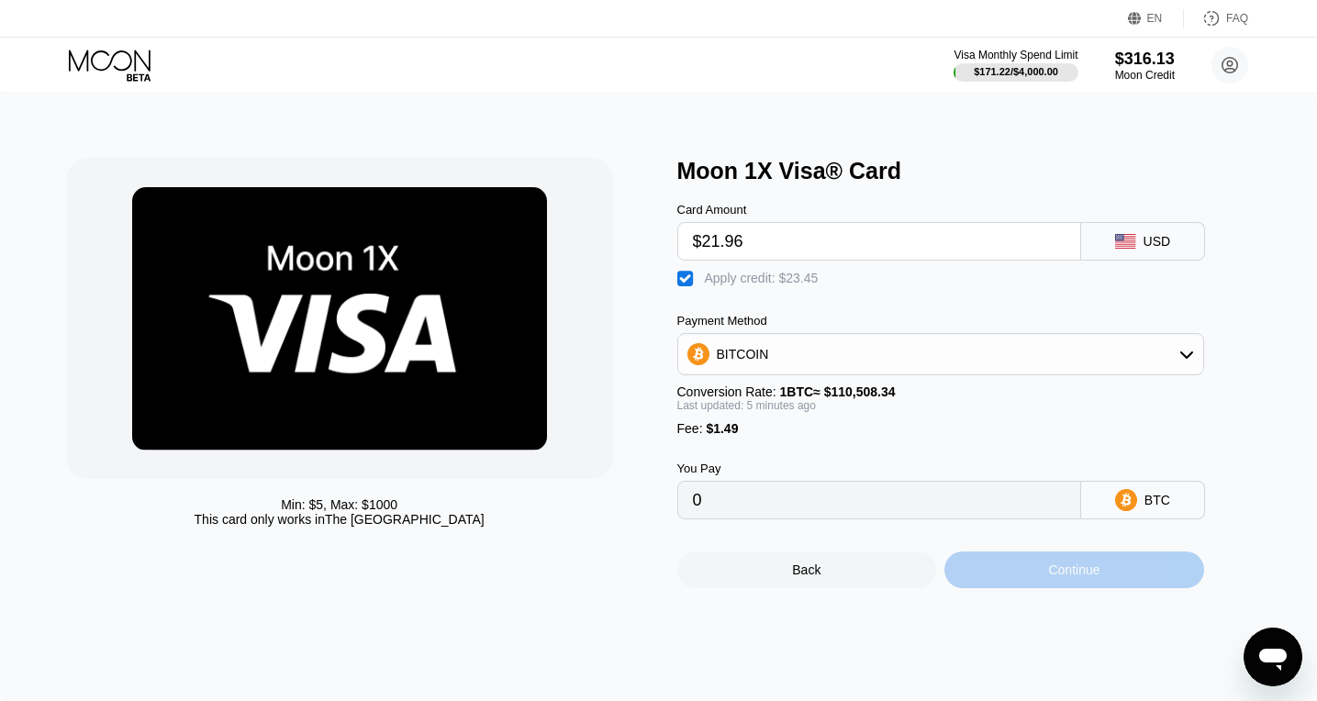
click at [1082, 575] on div "Continue" at bounding box center [1073, 569] width 51 height 15
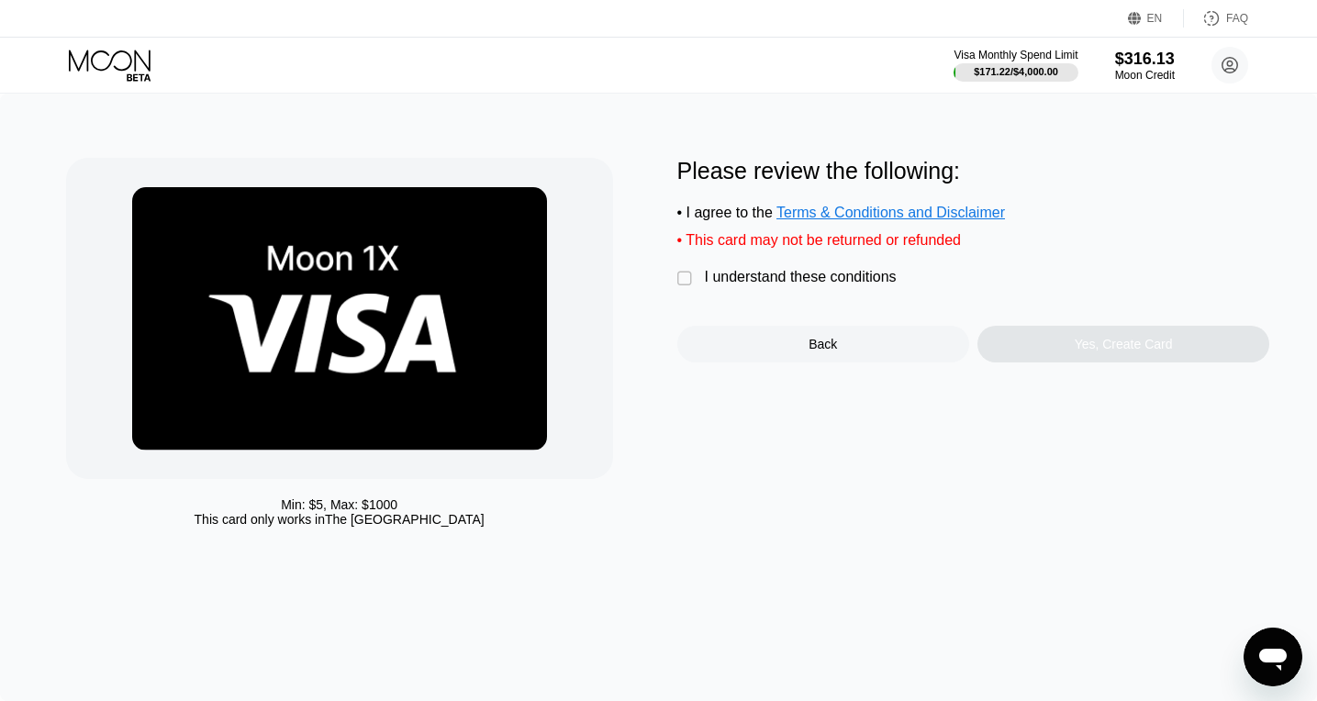
click at [718, 278] on div "I understand these conditions" at bounding box center [801, 277] width 192 height 17
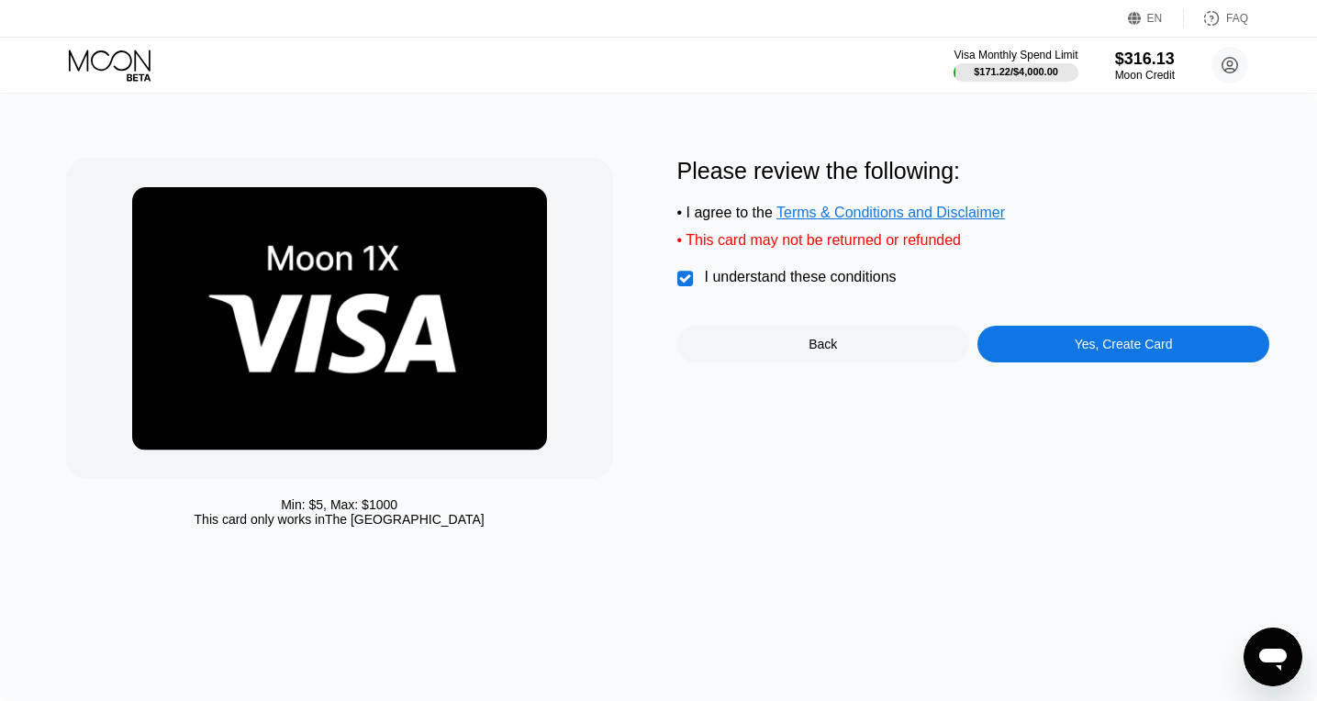
click at [1025, 346] on div "Yes, Create Card" at bounding box center [1123, 344] width 292 height 37
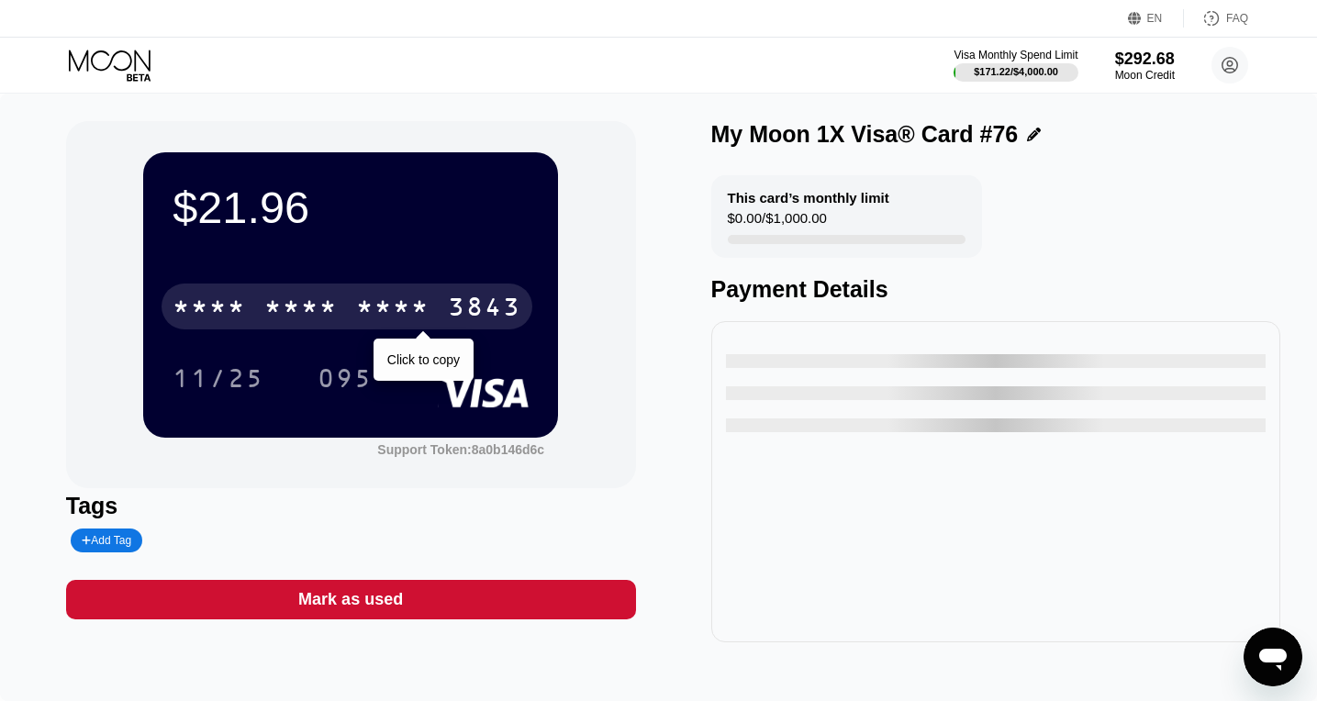
click at [438, 324] on div "* * * * * * * * * * * * 3843" at bounding box center [346, 306] width 371 height 46
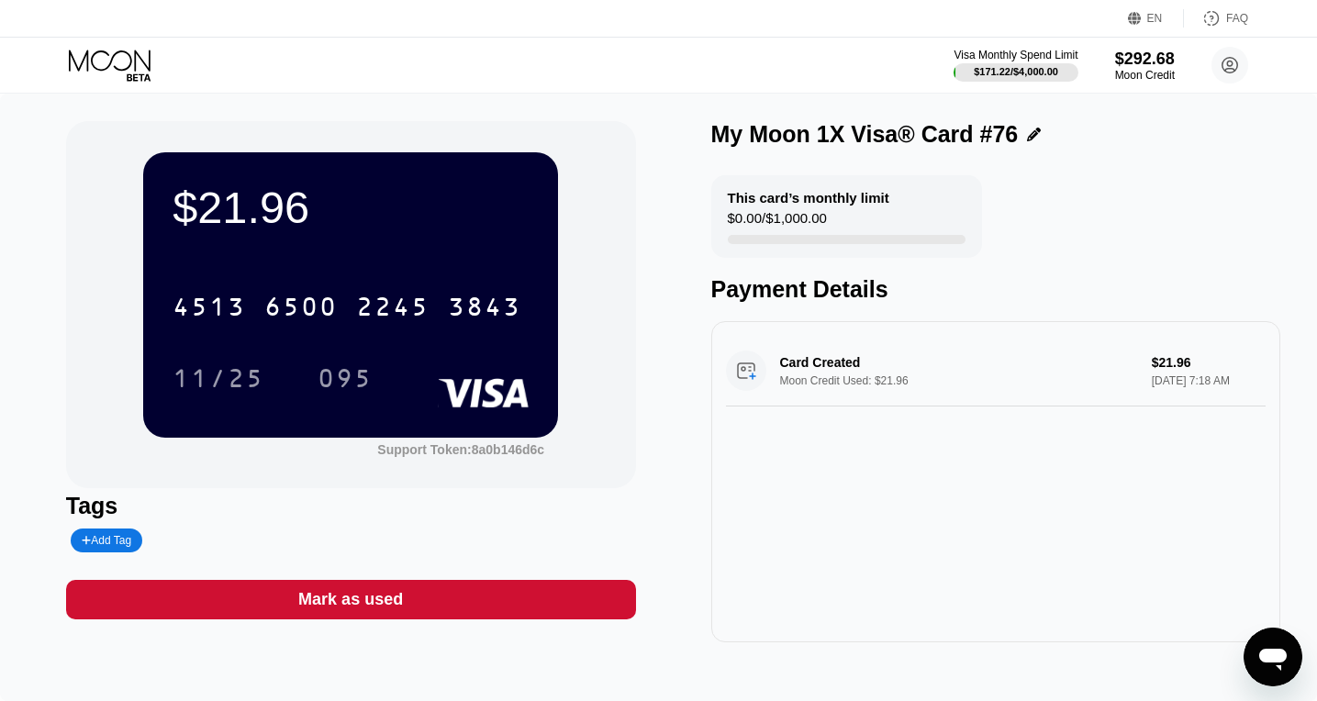
click at [364, 404] on div "$21.96 4513 6500 2245 3843 11/25 095" at bounding box center [350, 294] width 415 height 284
click at [350, 390] on div "095" at bounding box center [344, 380] width 55 height 29
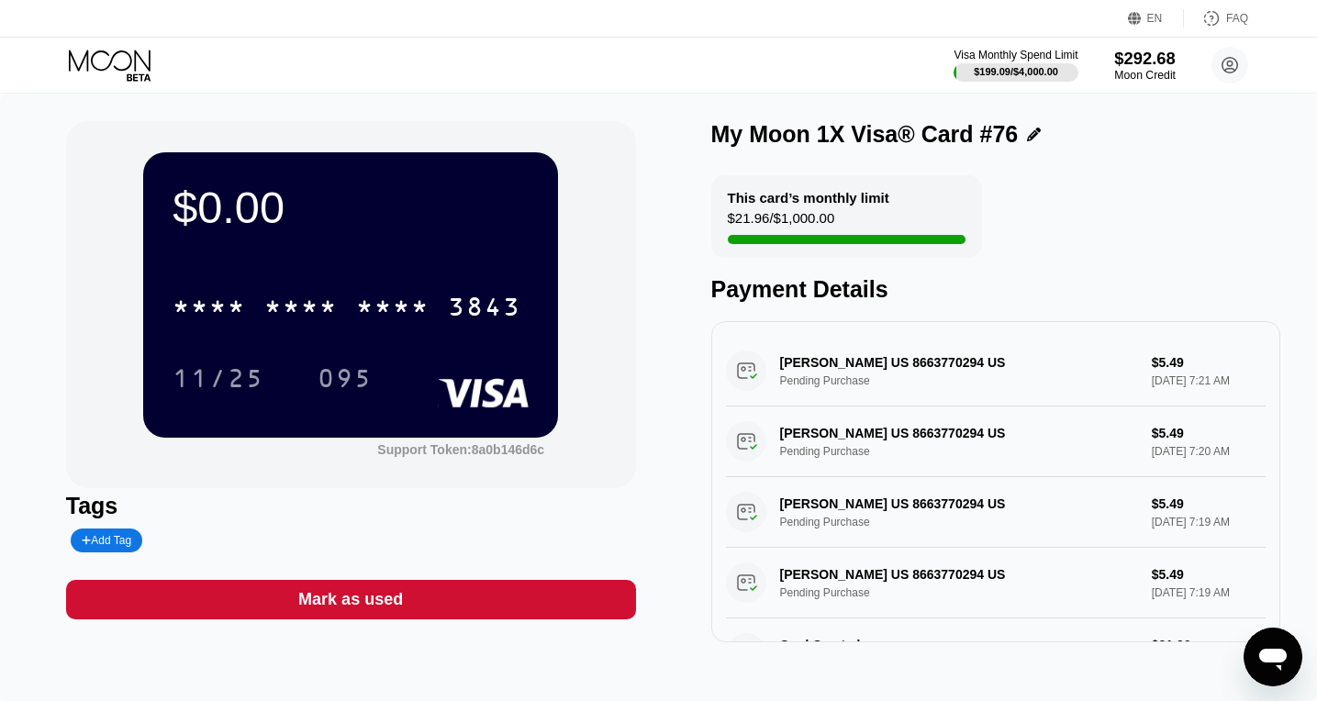
click at [1141, 70] on div "Moon Credit" at bounding box center [1144, 75] width 61 height 13
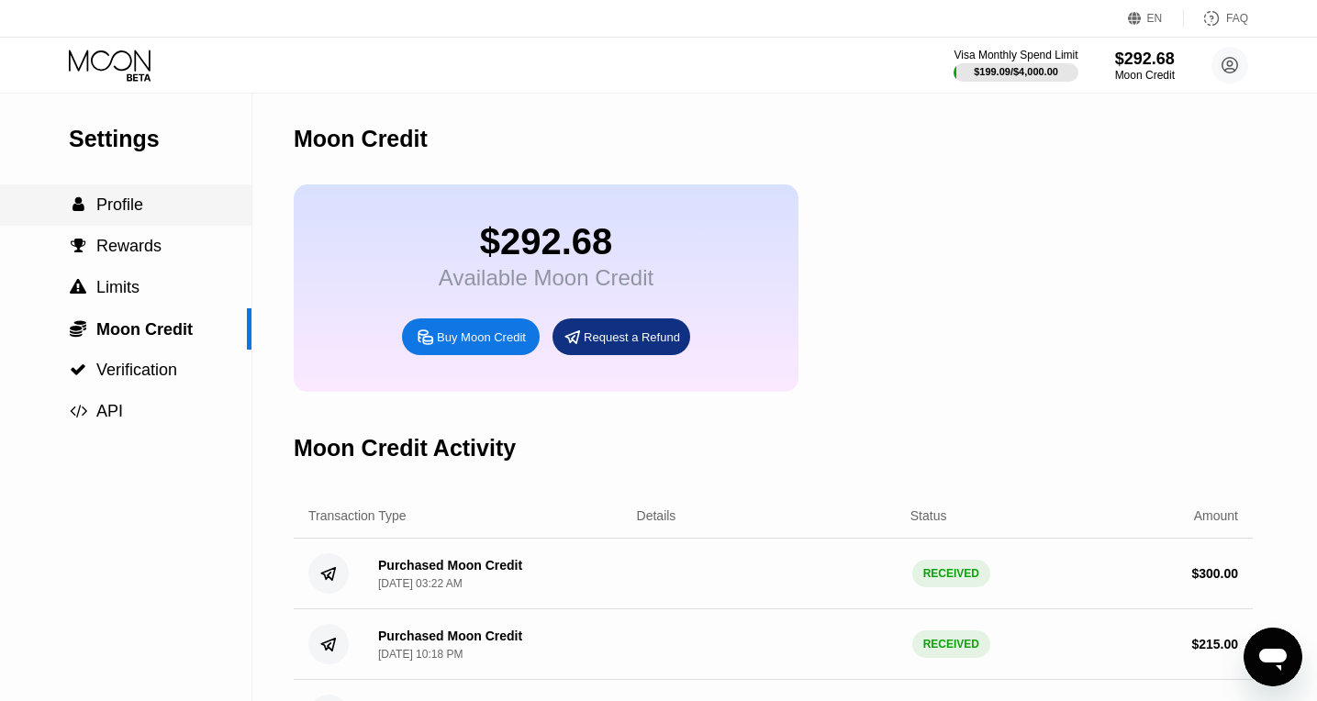
click at [130, 198] on span "Profile" at bounding box center [119, 204] width 47 height 18
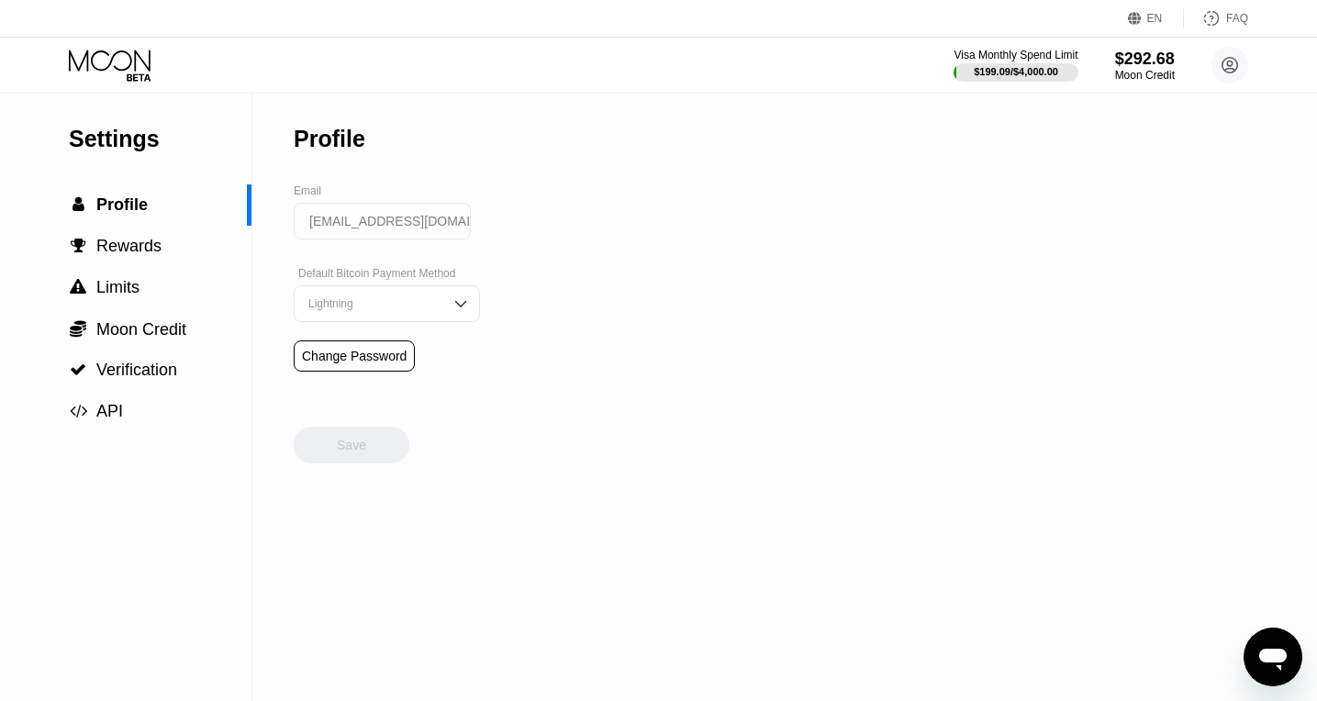
click at [112, 62] on icon at bounding box center [110, 60] width 82 height 21
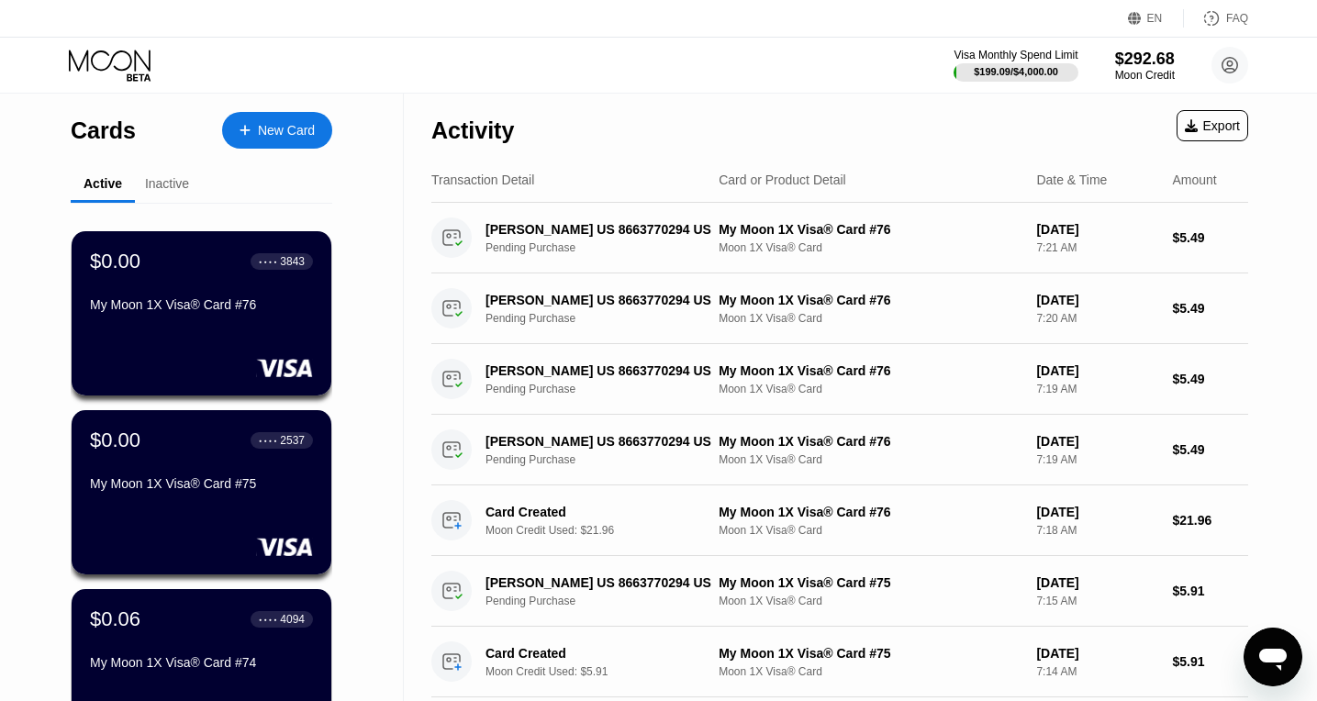
click at [250, 121] on div "New Card" at bounding box center [277, 130] width 110 height 37
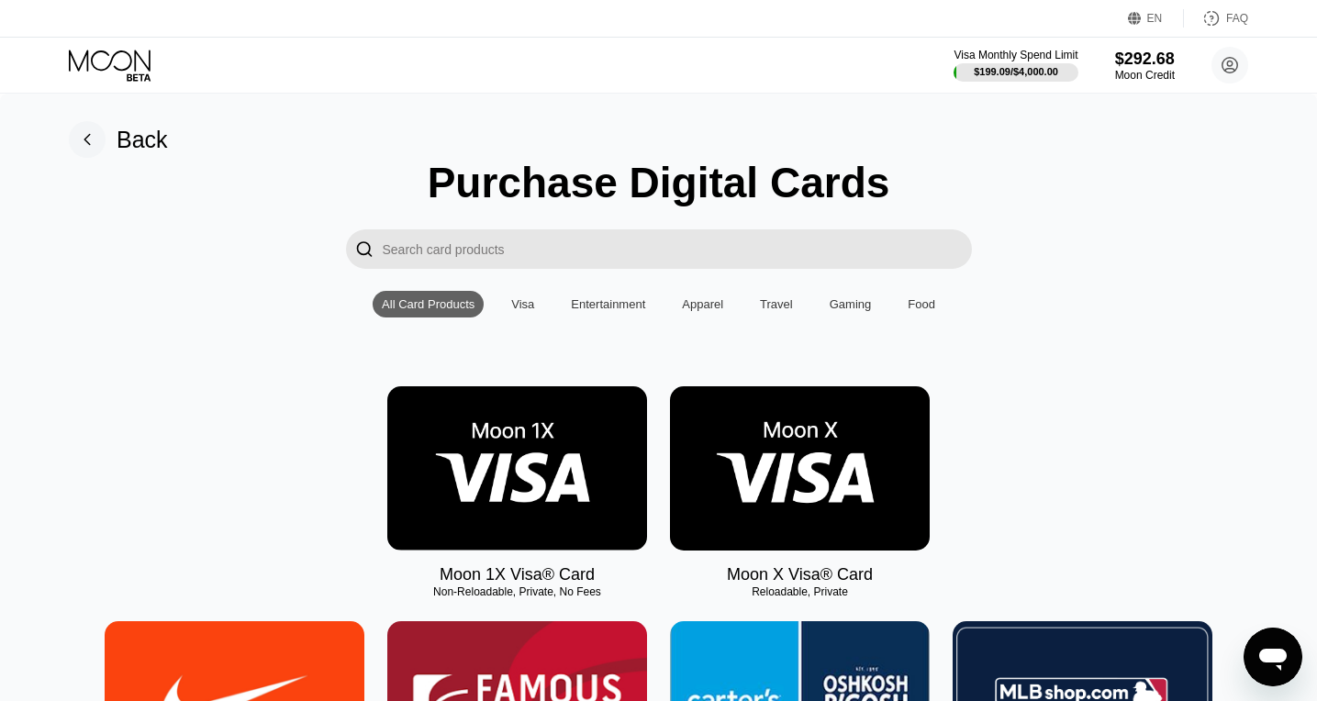
click at [516, 492] on img at bounding box center [517, 468] width 260 height 164
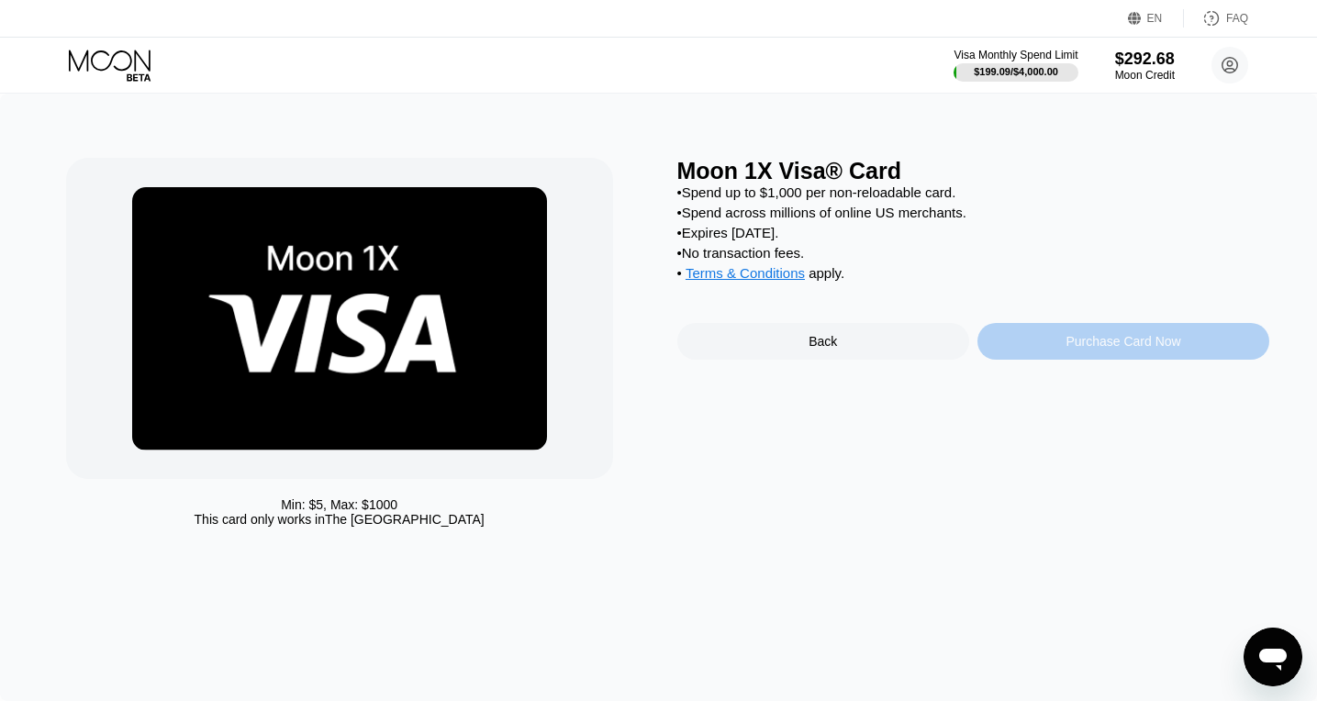
click at [1058, 341] on div "Purchase Card Now" at bounding box center [1123, 341] width 292 height 37
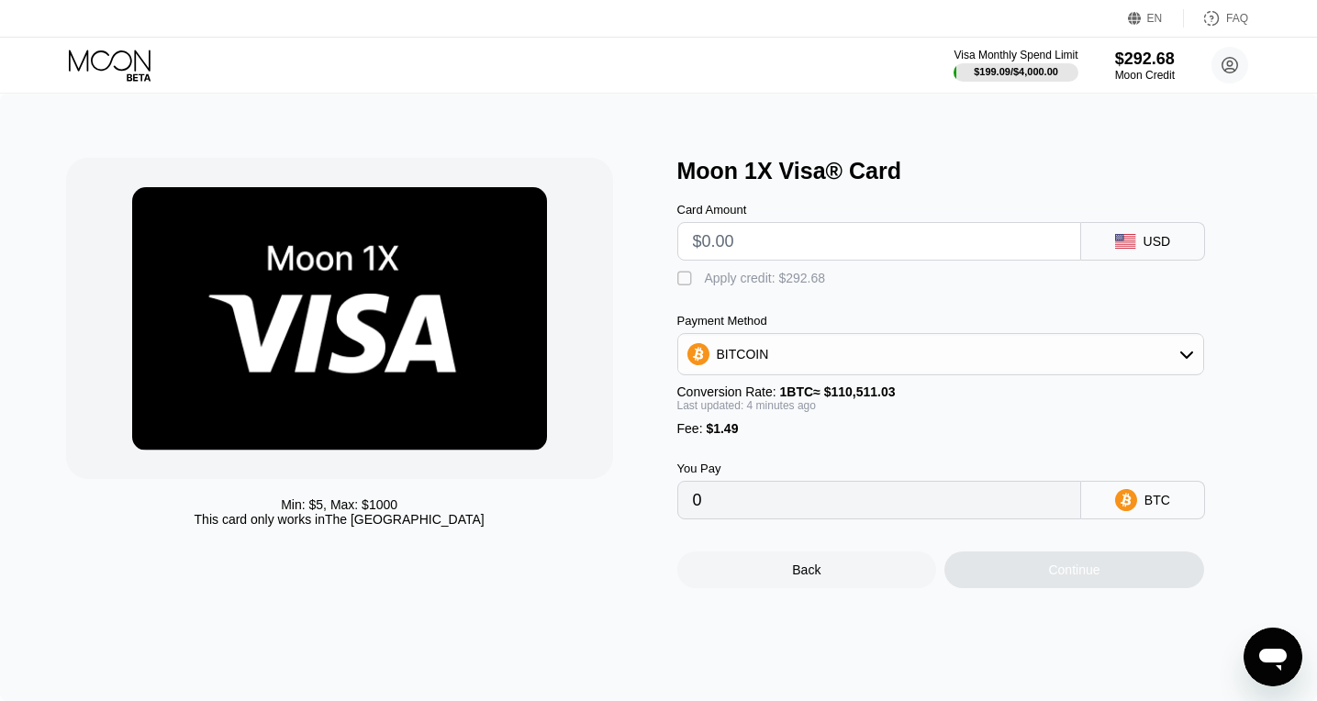
click at [764, 250] on input "text" at bounding box center [879, 241] width 372 height 37
type input "$18"
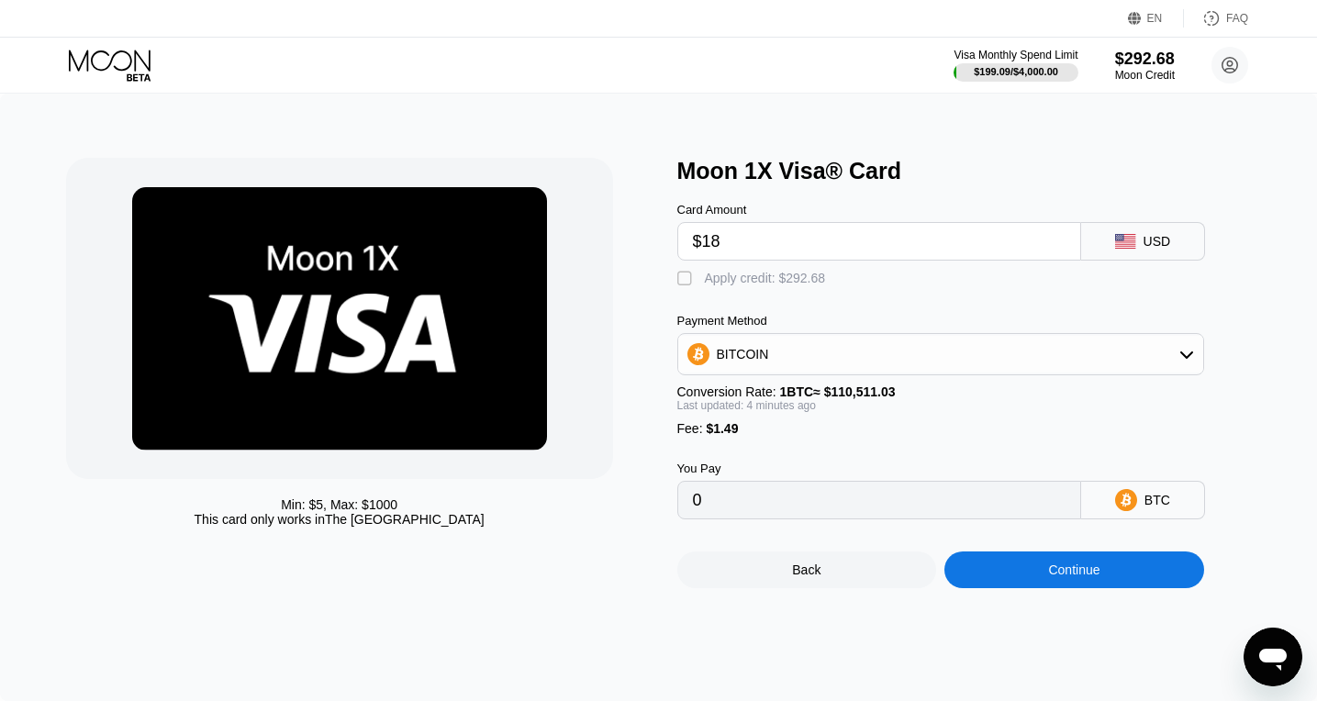
type input "0.00017639"
type input "$18.4"
type input "0.00018001"
type input "$18.45"
type input "0.00018046"
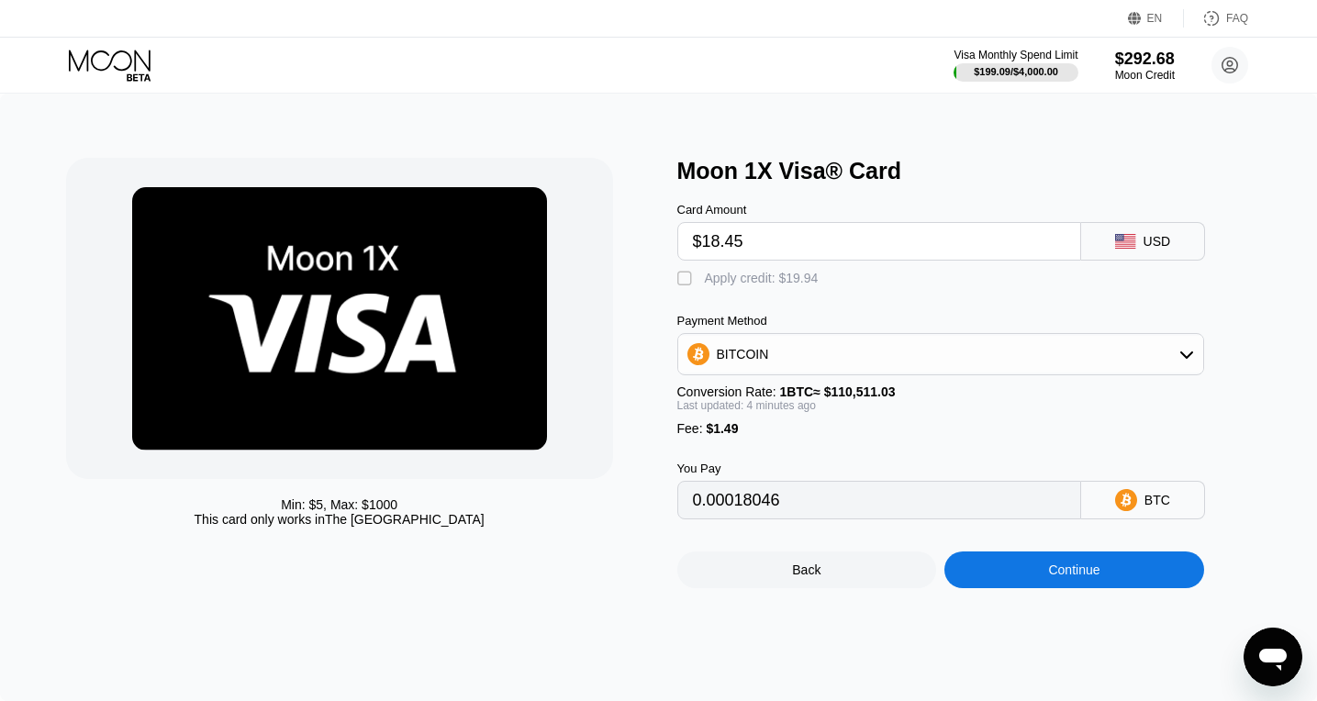
click at [714, 254] on input "$18.45" at bounding box center [879, 241] width 372 height 37
type input "$18.45"
click at [701, 285] on div " Apply credit: $19.94" at bounding box center [752, 279] width 150 height 18
type input "0"
click at [1060, 577] on div "Continue" at bounding box center [1073, 569] width 51 height 15
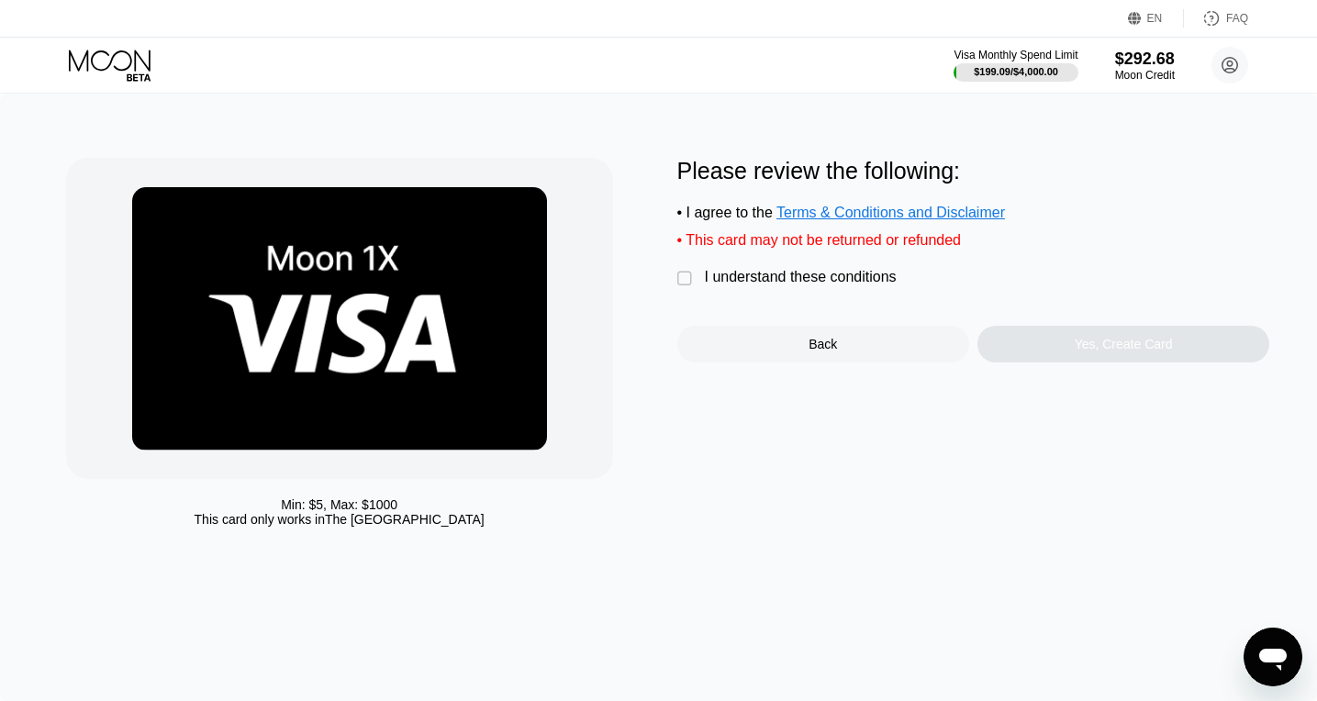
click at [728, 285] on div "I understand these conditions" at bounding box center [801, 277] width 192 height 17
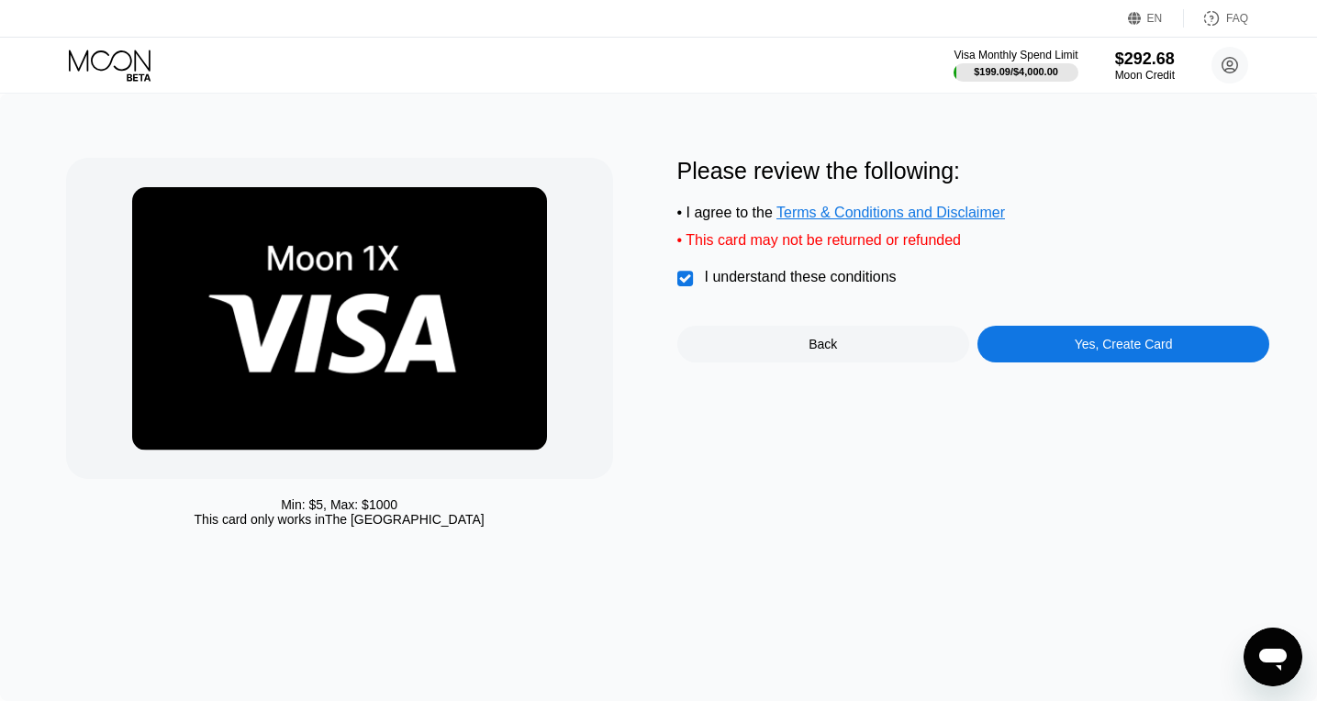
click at [1064, 356] on div "Yes, Create Card" at bounding box center [1123, 344] width 292 height 37
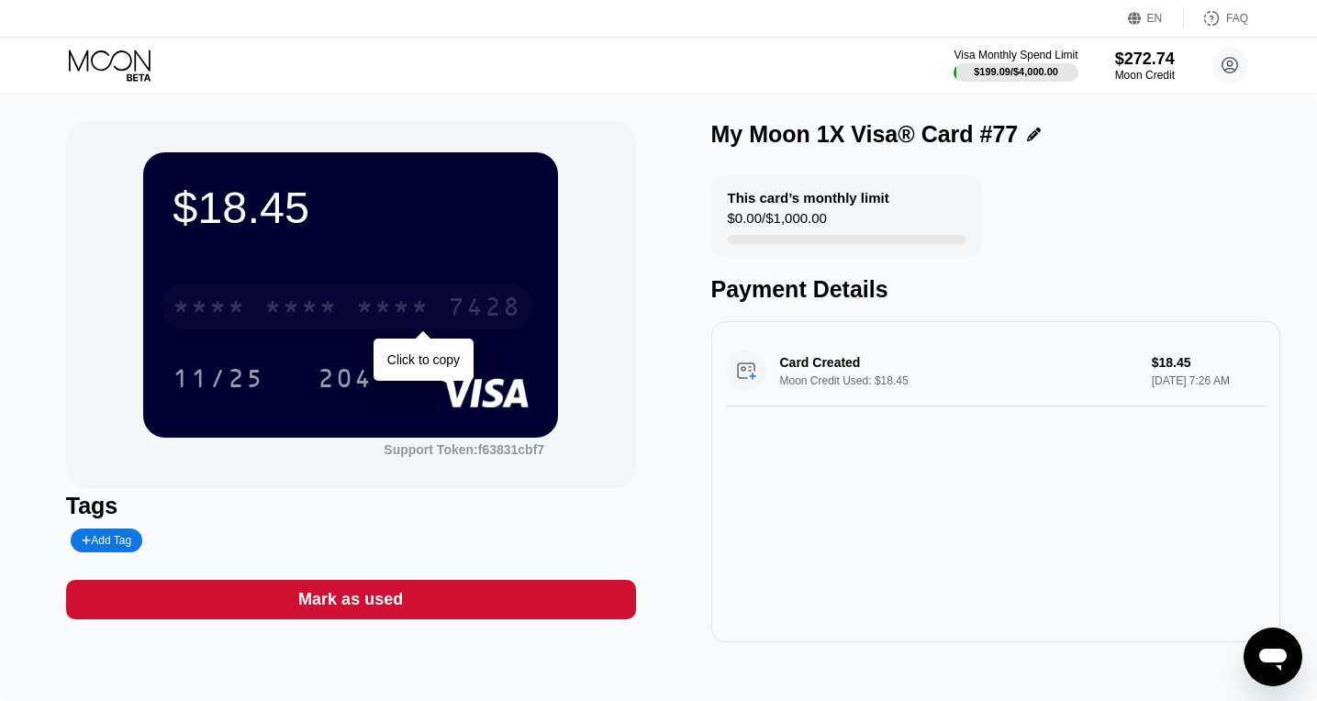
click at [498, 320] on div "7428" at bounding box center [484, 308] width 73 height 29
